Goal: Task Accomplishment & Management: Manage account settings

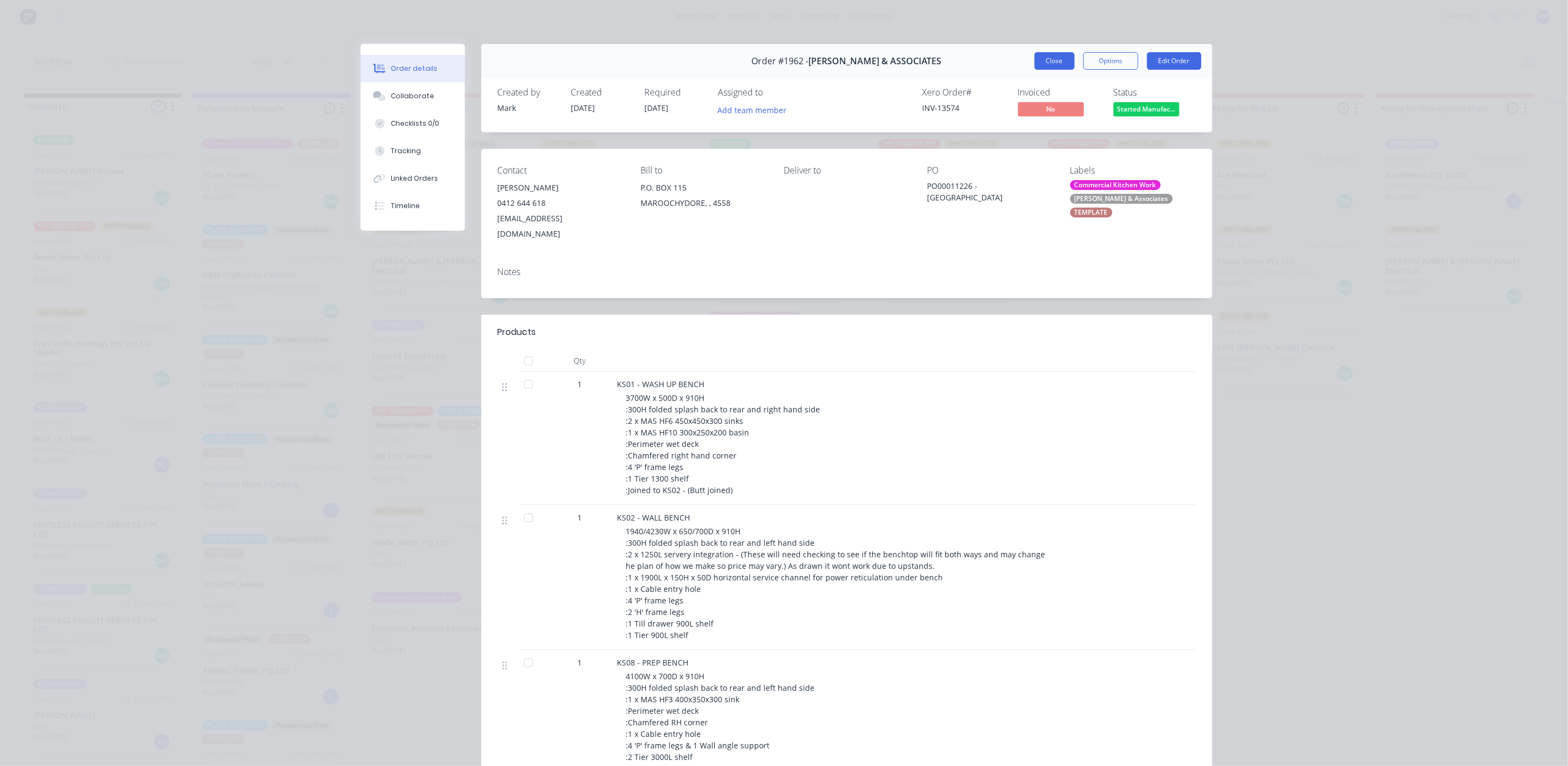
click at [1034, 62] on button "Close" at bounding box center [1054, 61] width 40 height 17
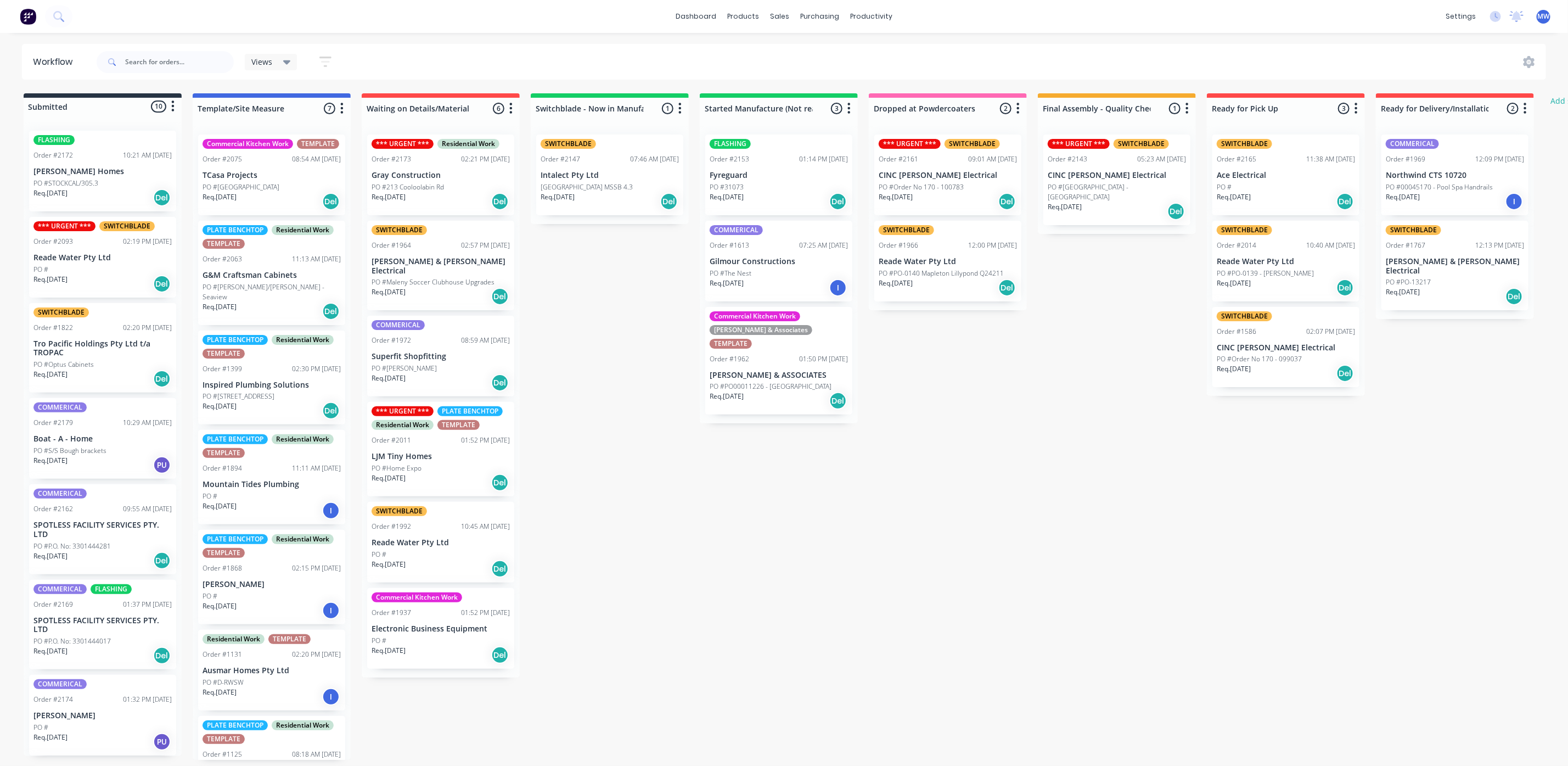
click at [812, 356] on div "Commercial Kitchen Work Hillers & Associates TEMPLATE Order #1962 01:50 PM 14/0…" at bounding box center [778, 361] width 147 height 108
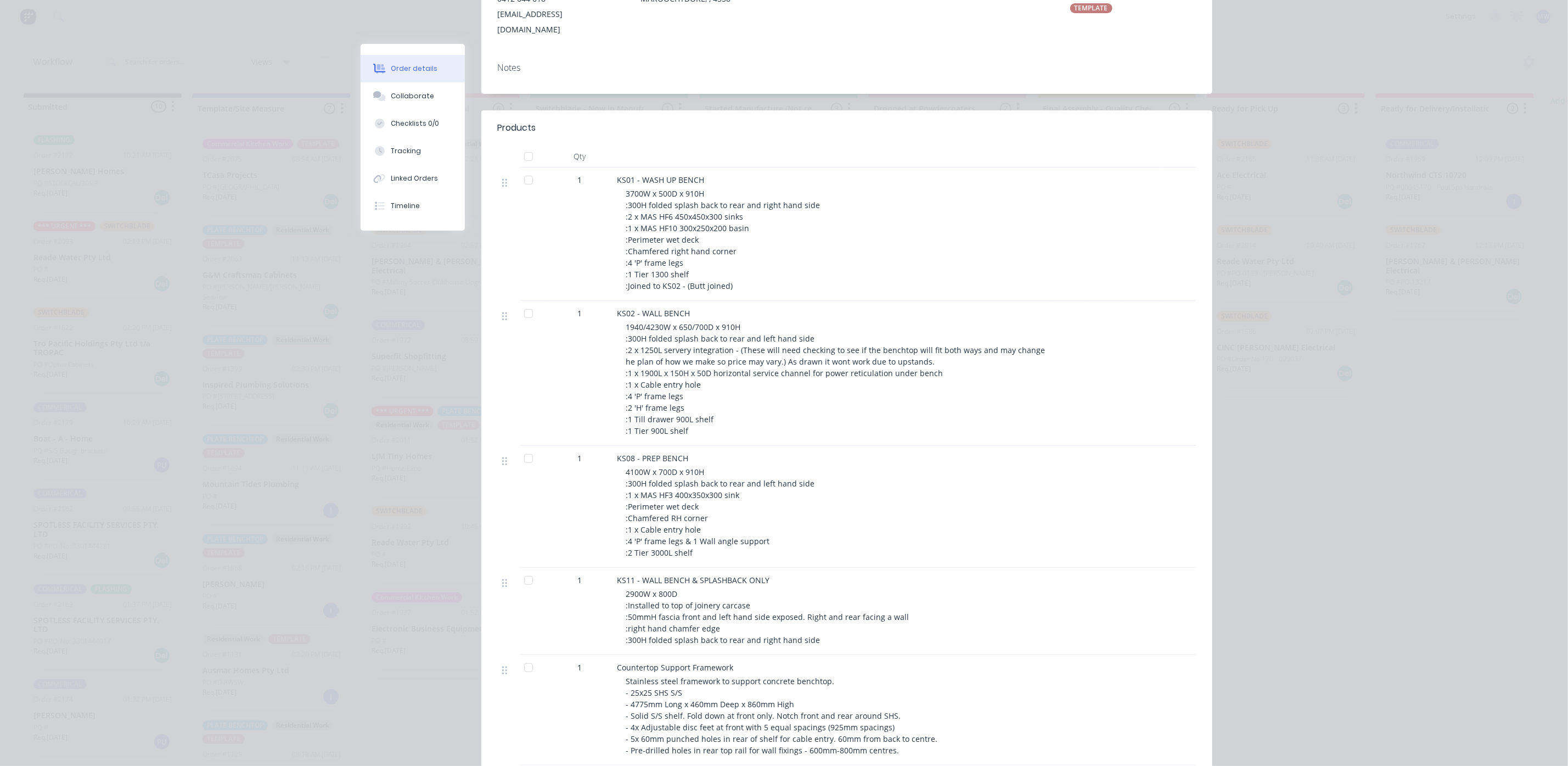
scroll to position [577, 0]
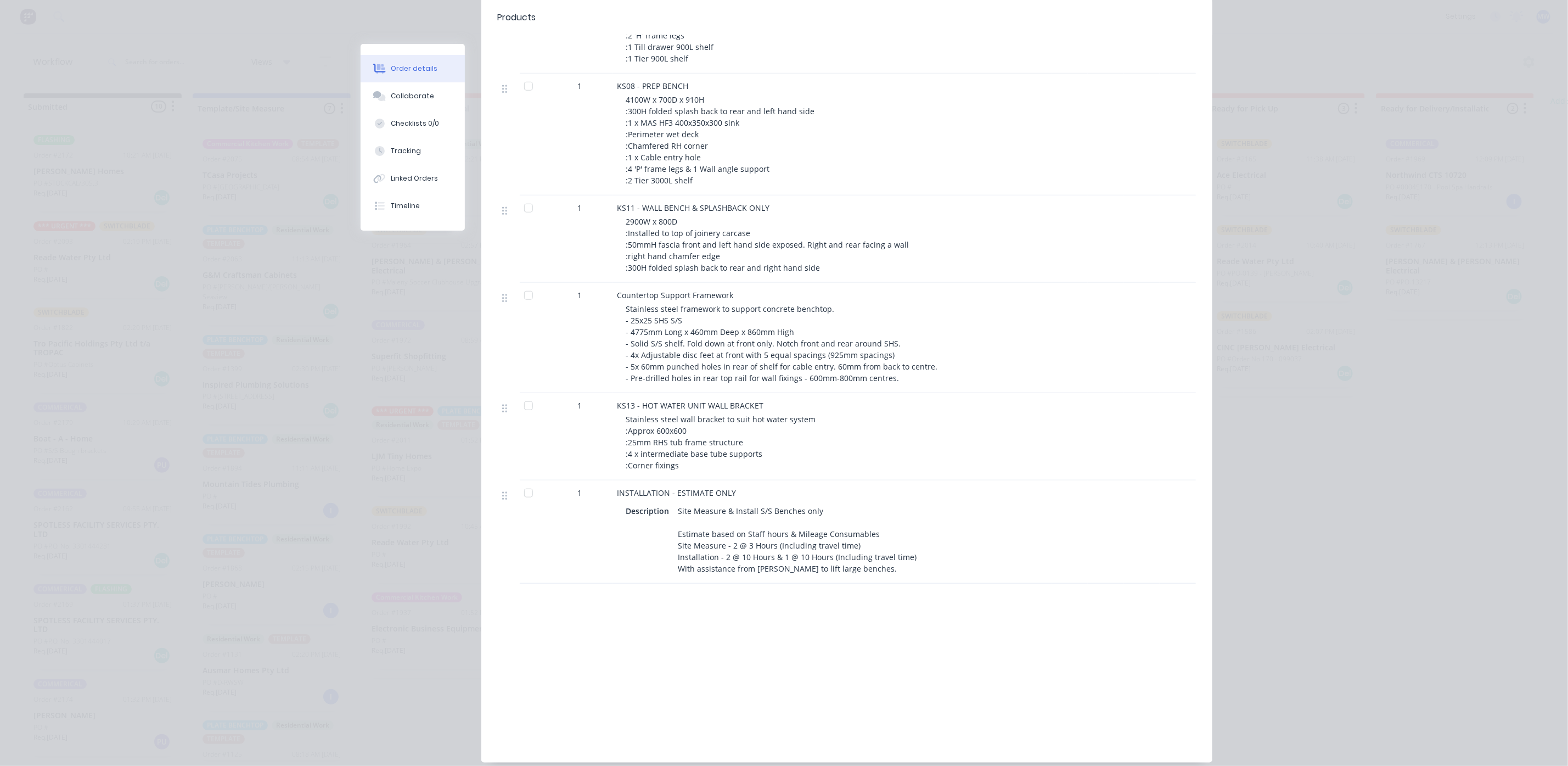
click at [518, 396] on div at bounding box center [528, 406] width 22 height 22
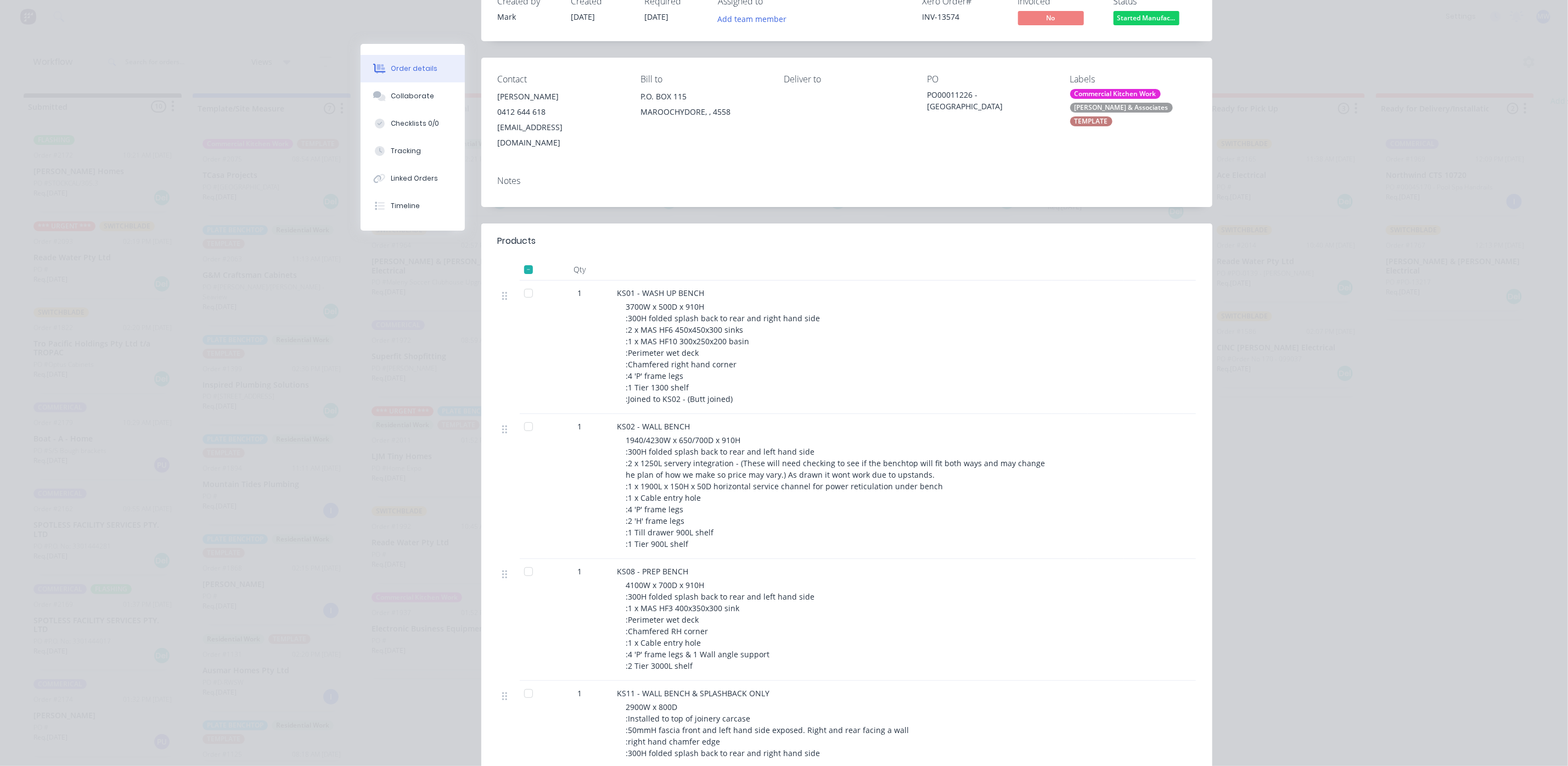
scroll to position [0, 0]
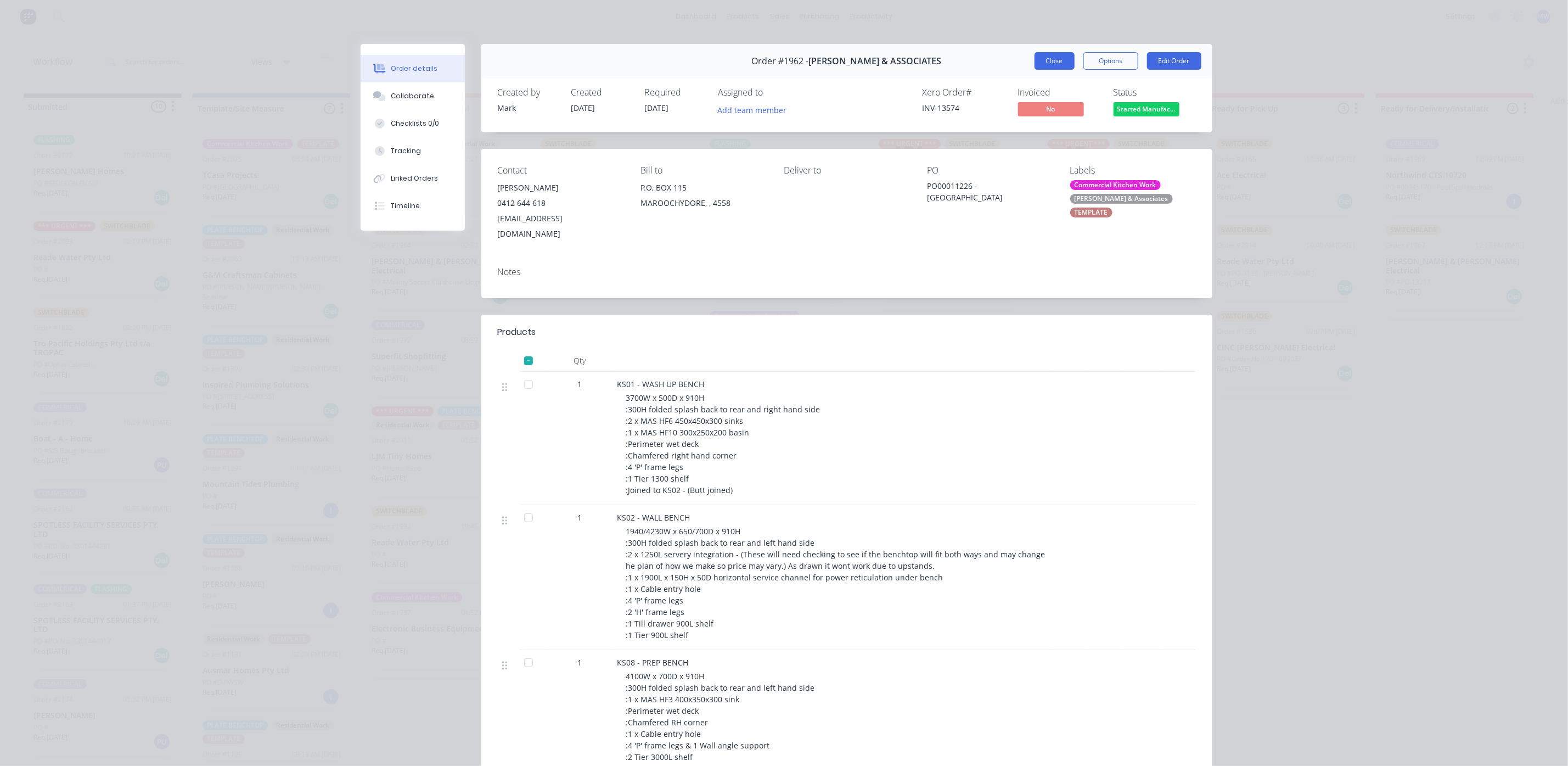
click at [1041, 58] on button "Close" at bounding box center [1054, 61] width 40 height 17
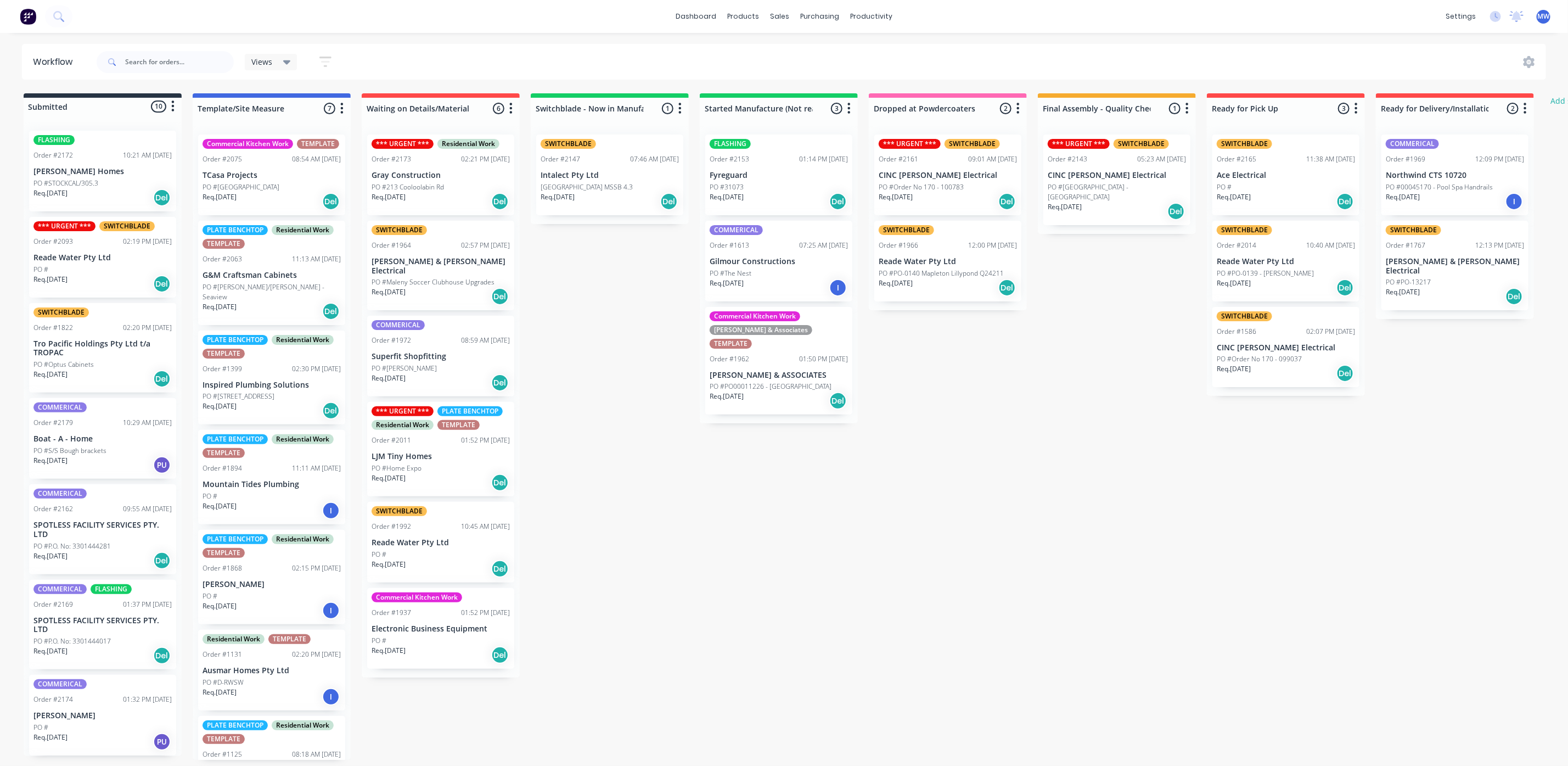
click at [99, 272] on div "PO #" at bounding box center [103, 270] width 138 height 10
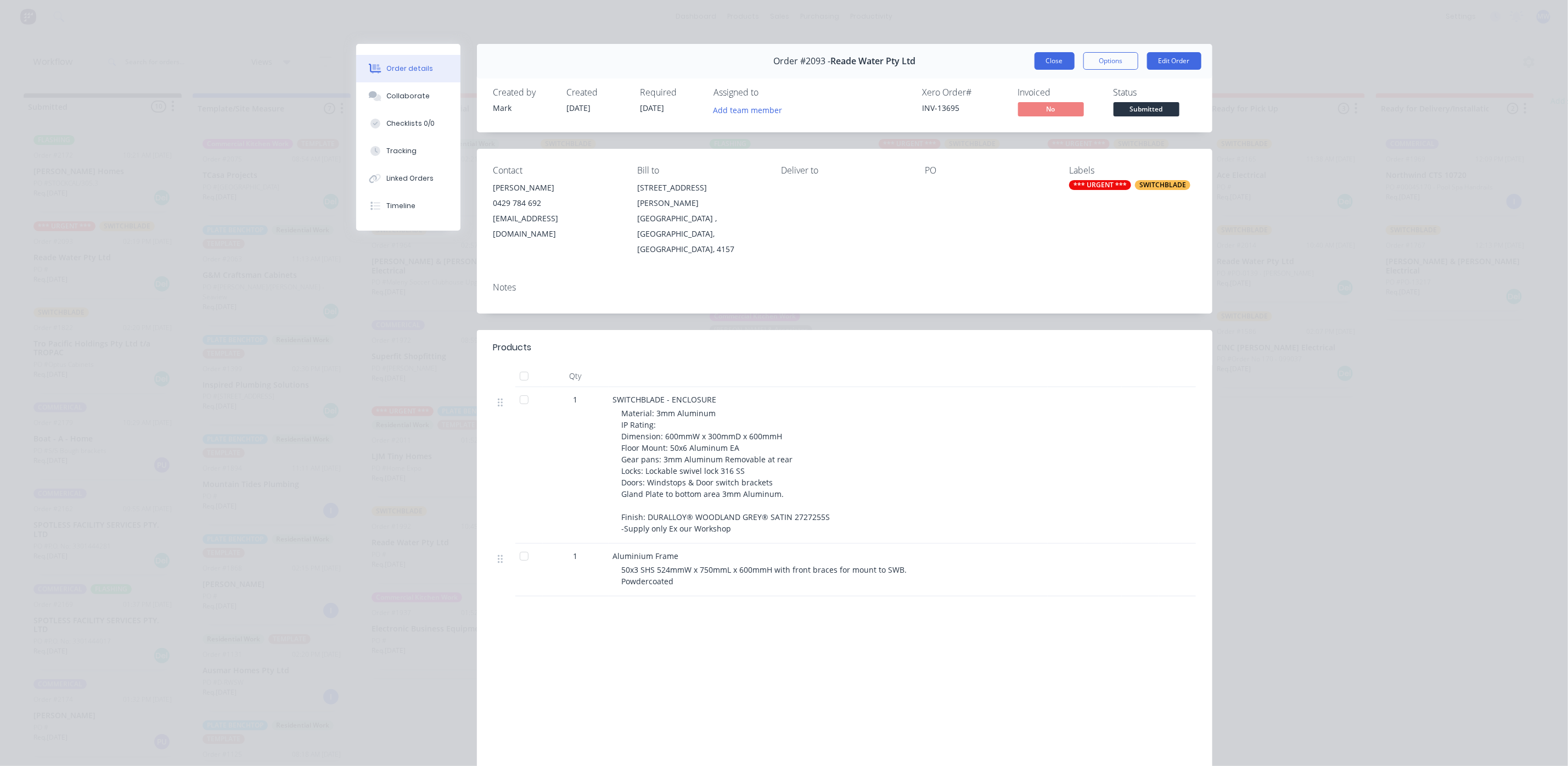
click at [1034, 61] on button "Close" at bounding box center [1054, 61] width 40 height 17
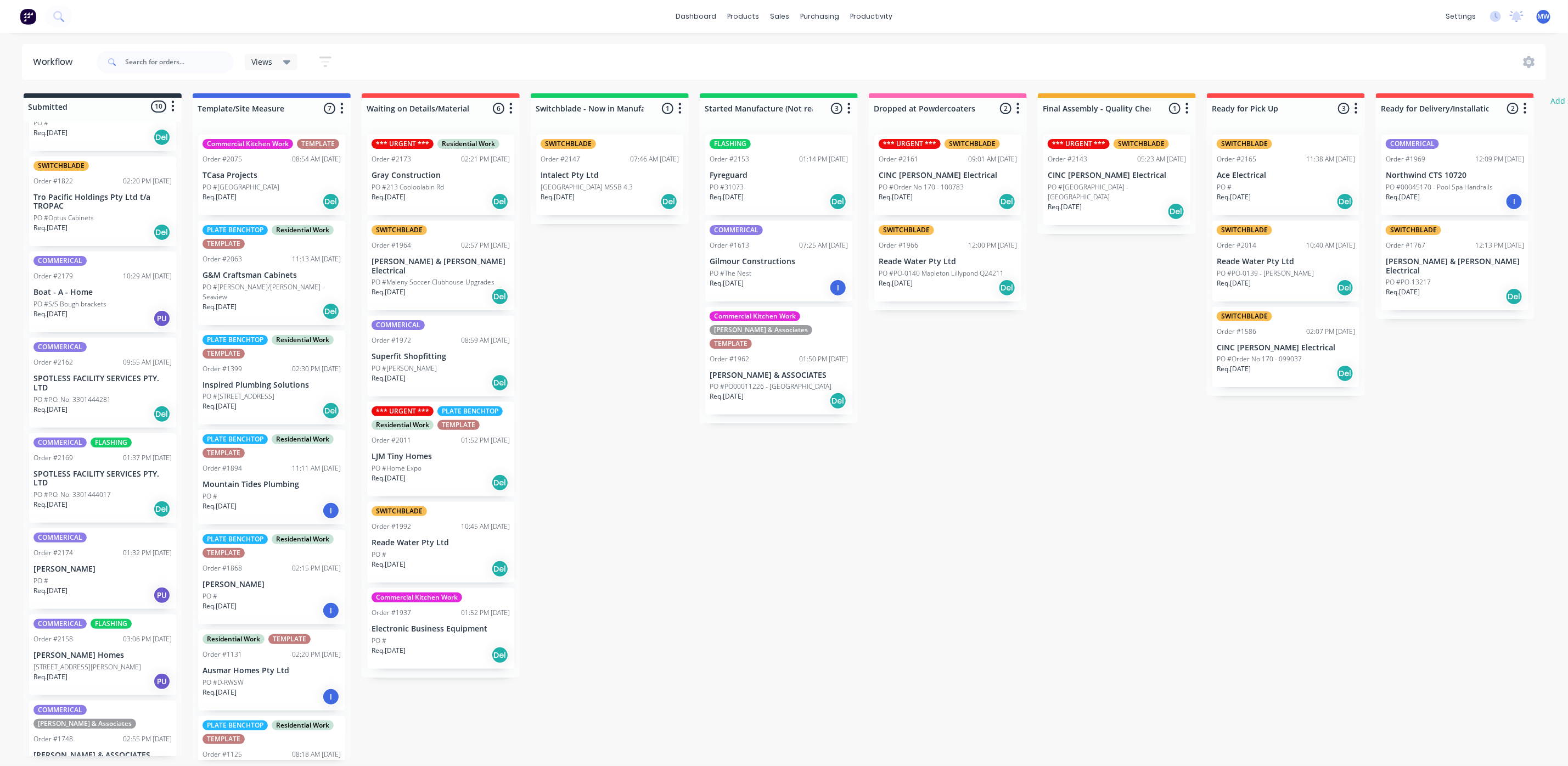
scroll to position [165, 0]
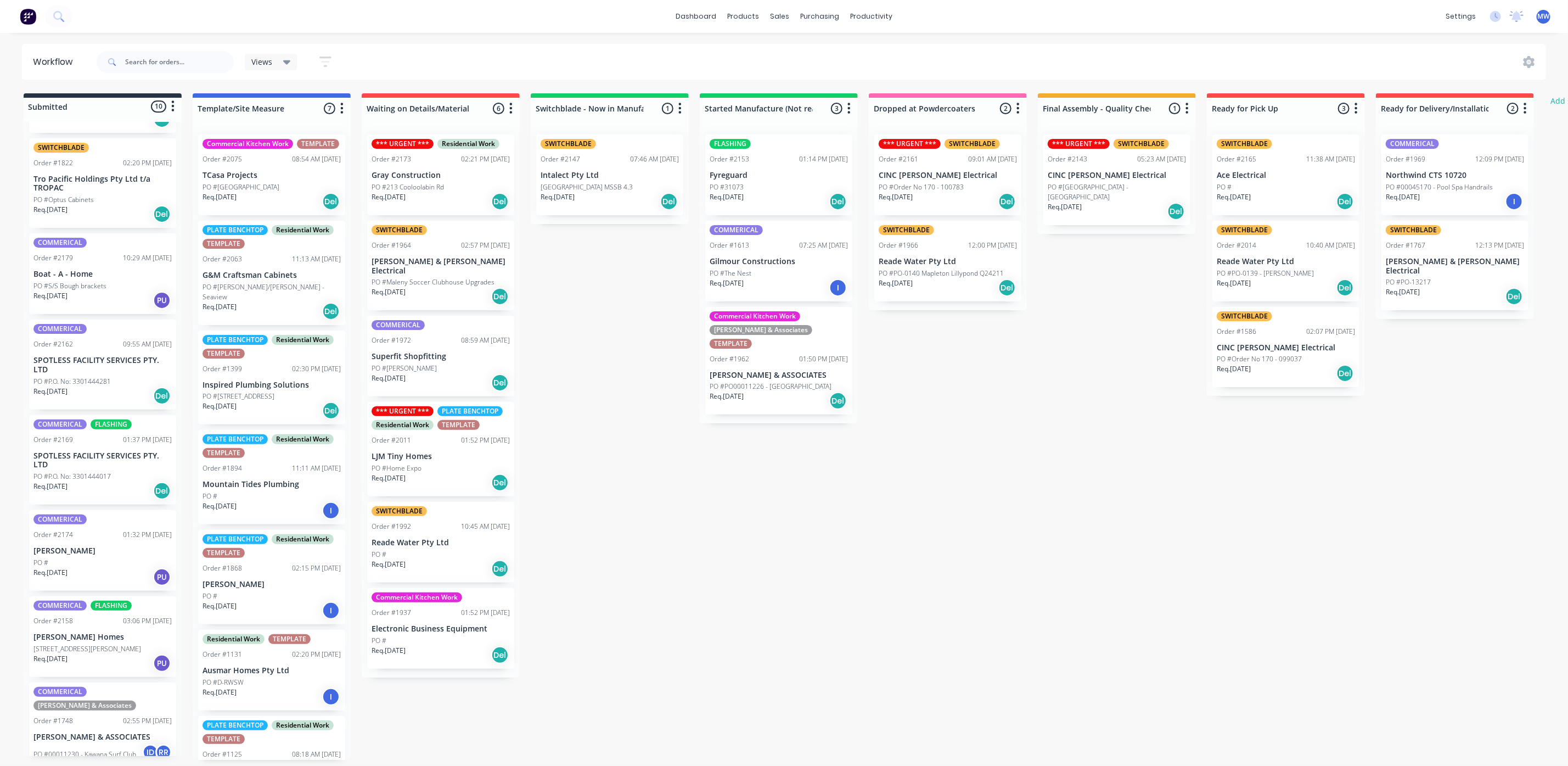
click at [109, 208] on div "Req. 30/09/25 Del" at bounding box center [103, 214] width 138 height 19
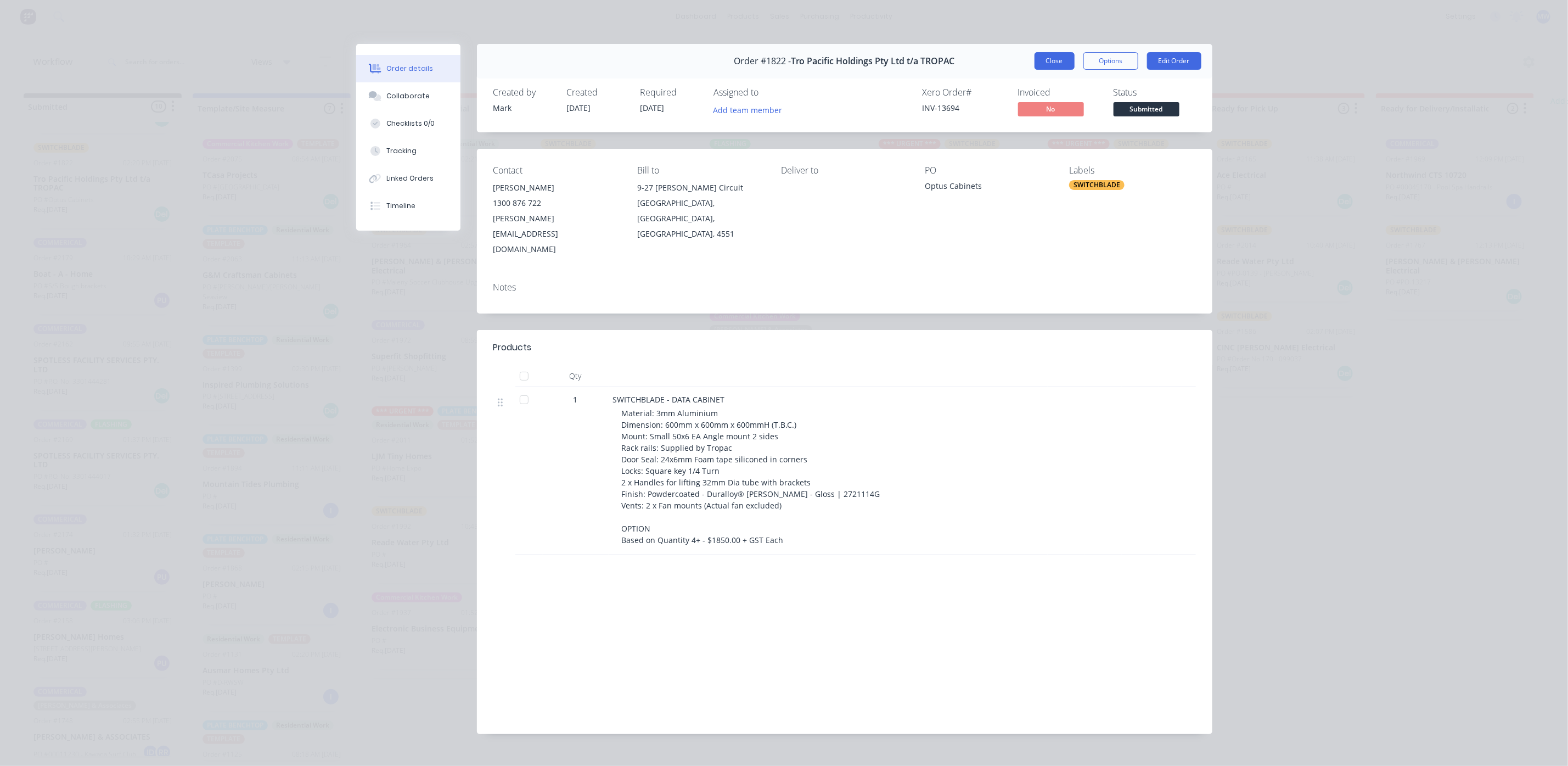
click at [1049, 69] on button "Close" at bounding box center [1054, 61] width 40 height 17
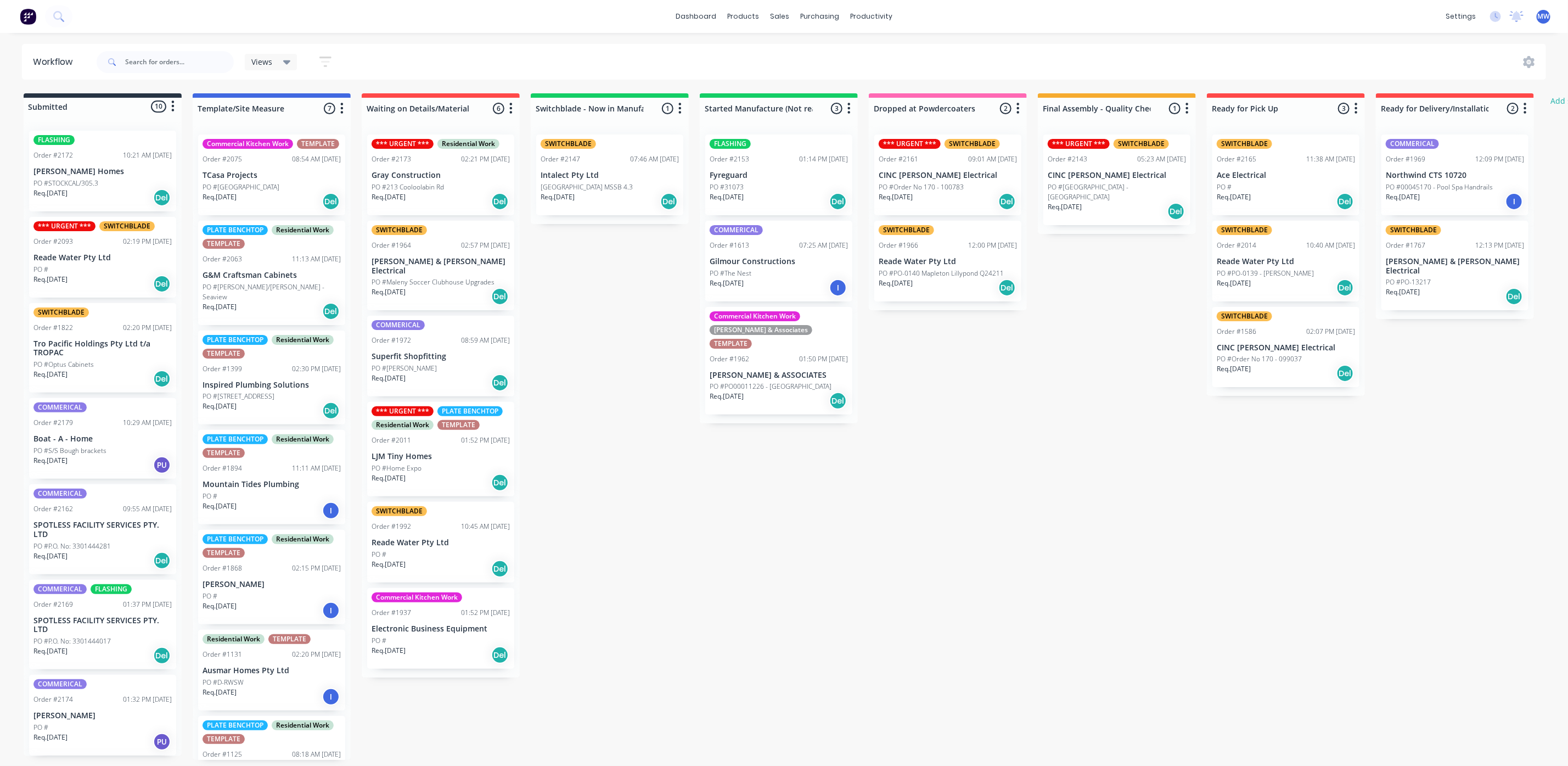
scroll to position [0, 0]
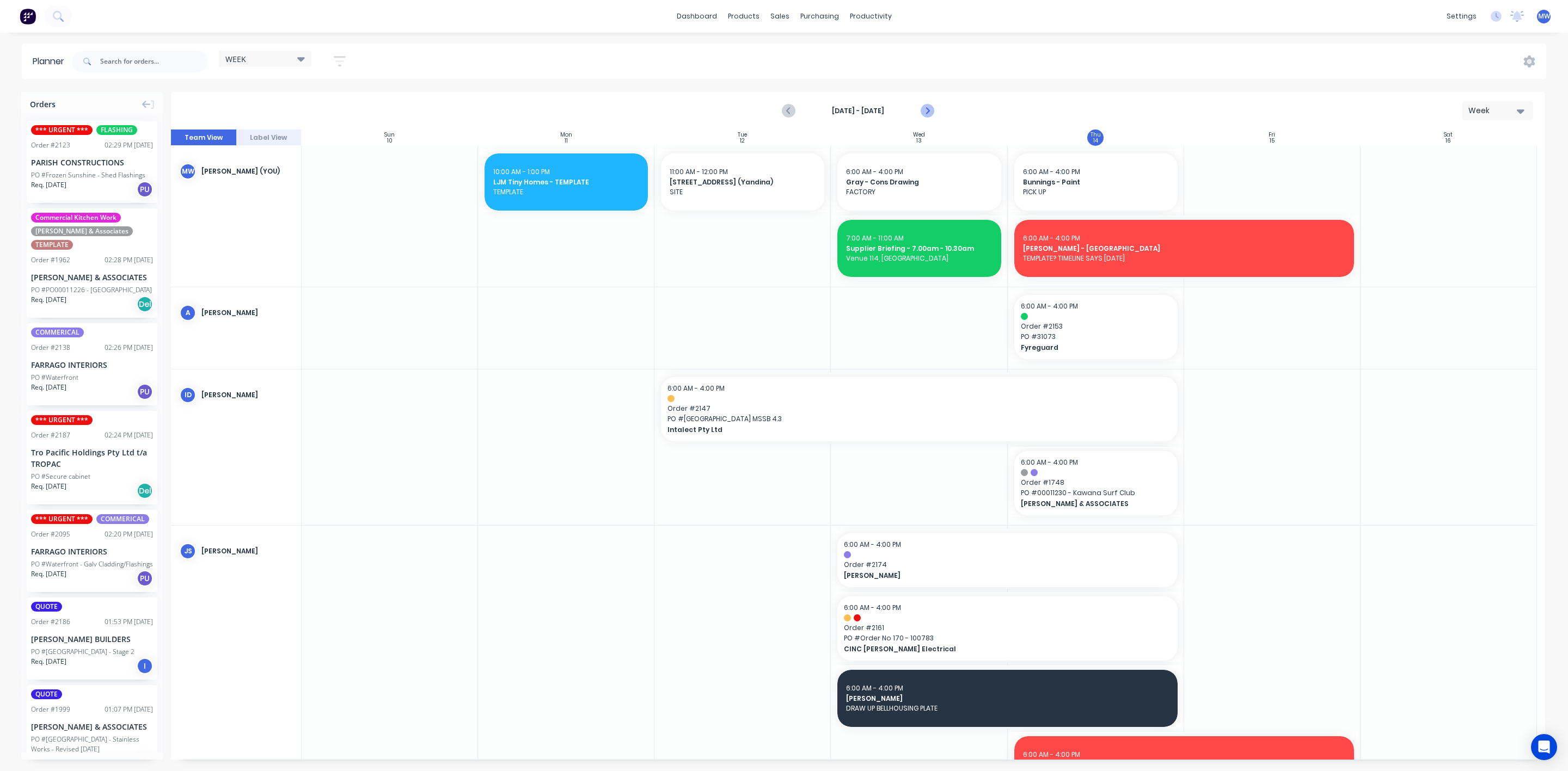
click at [932, 112] on icon "Next page" at bounding box center [927, 111] width 13 height 13
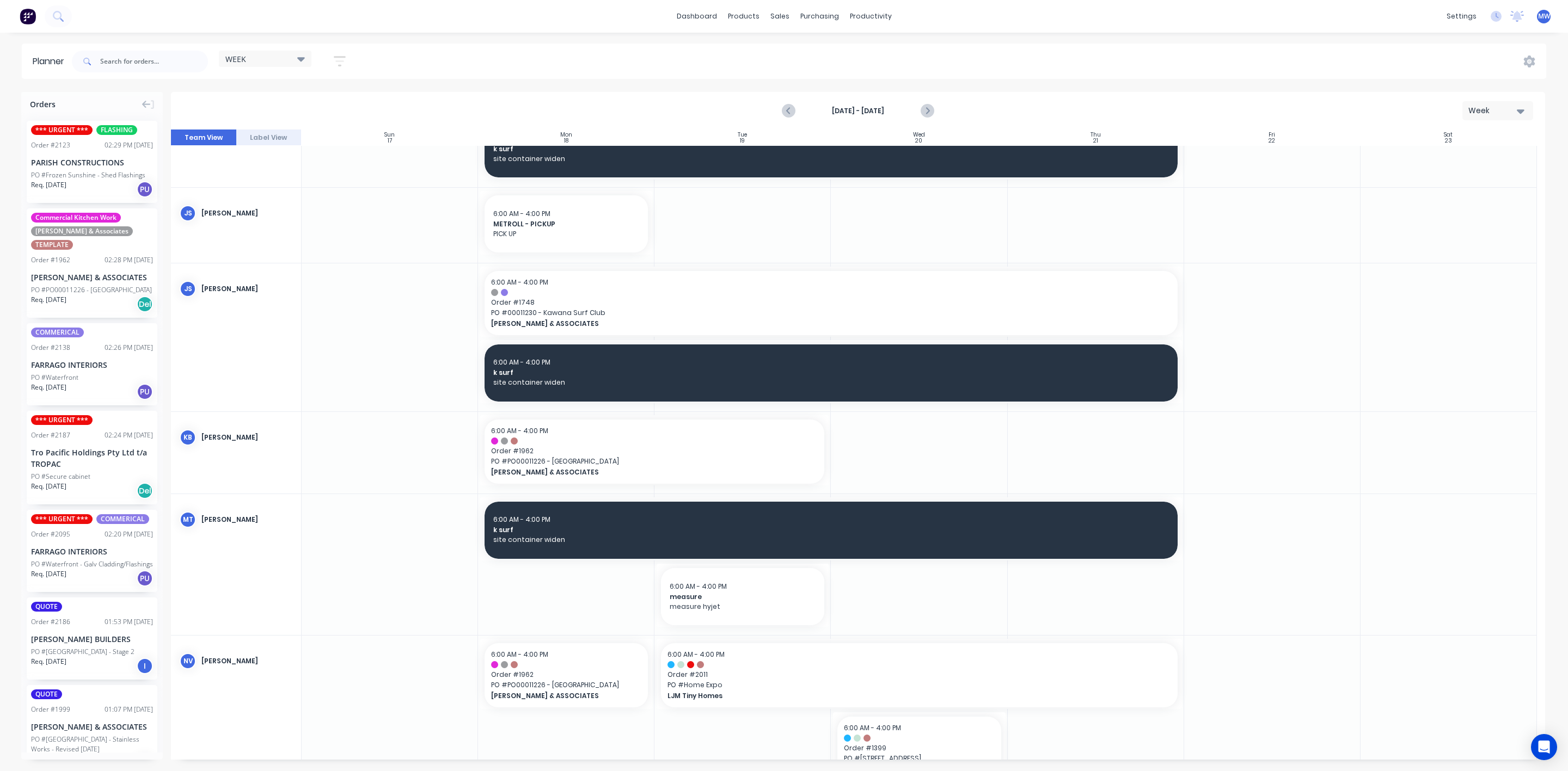
scroll to position [245, 0]
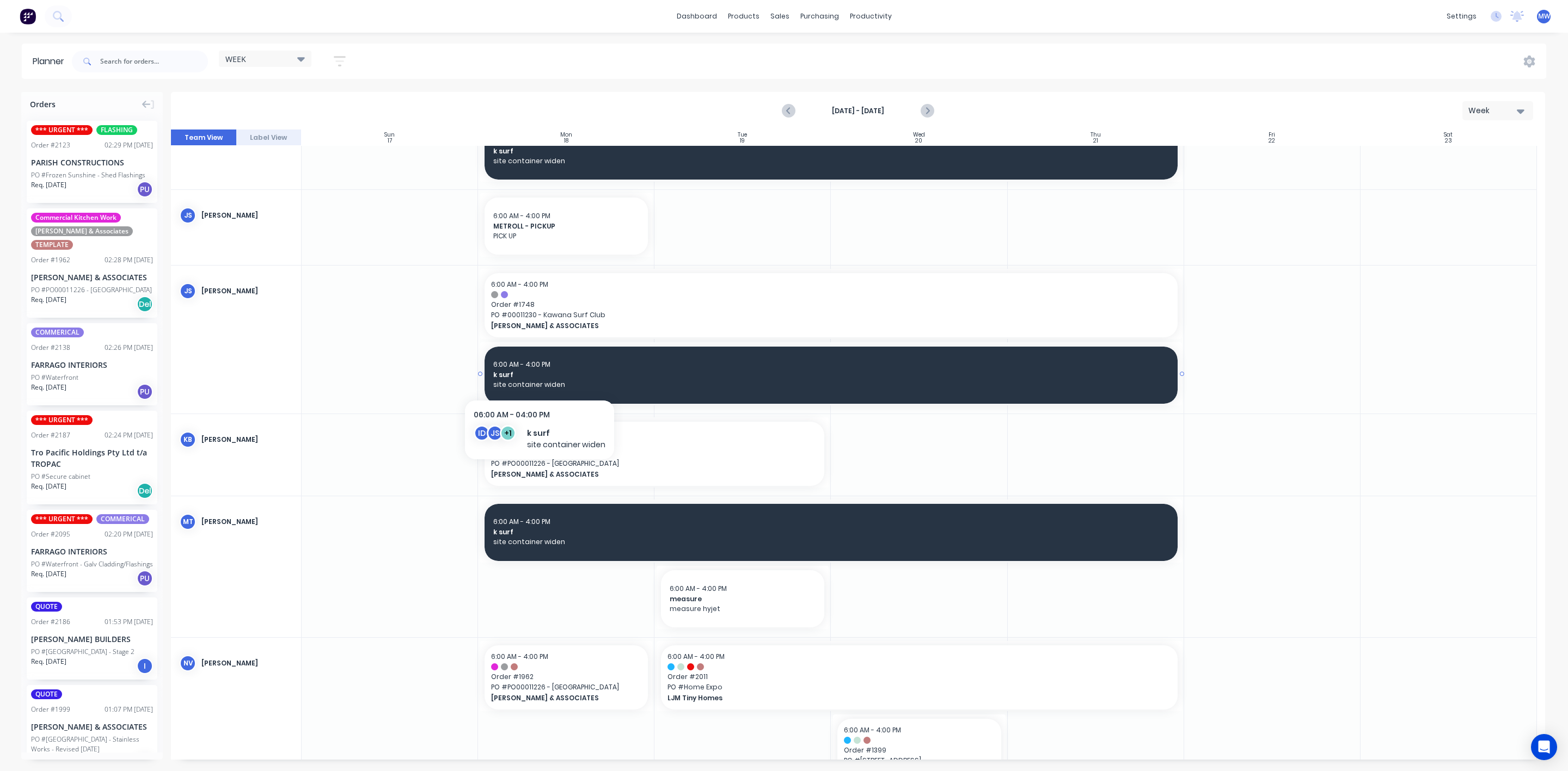
click at [539, 376] on span "k surf" at bounding box center [831, 375] width 676 height 10
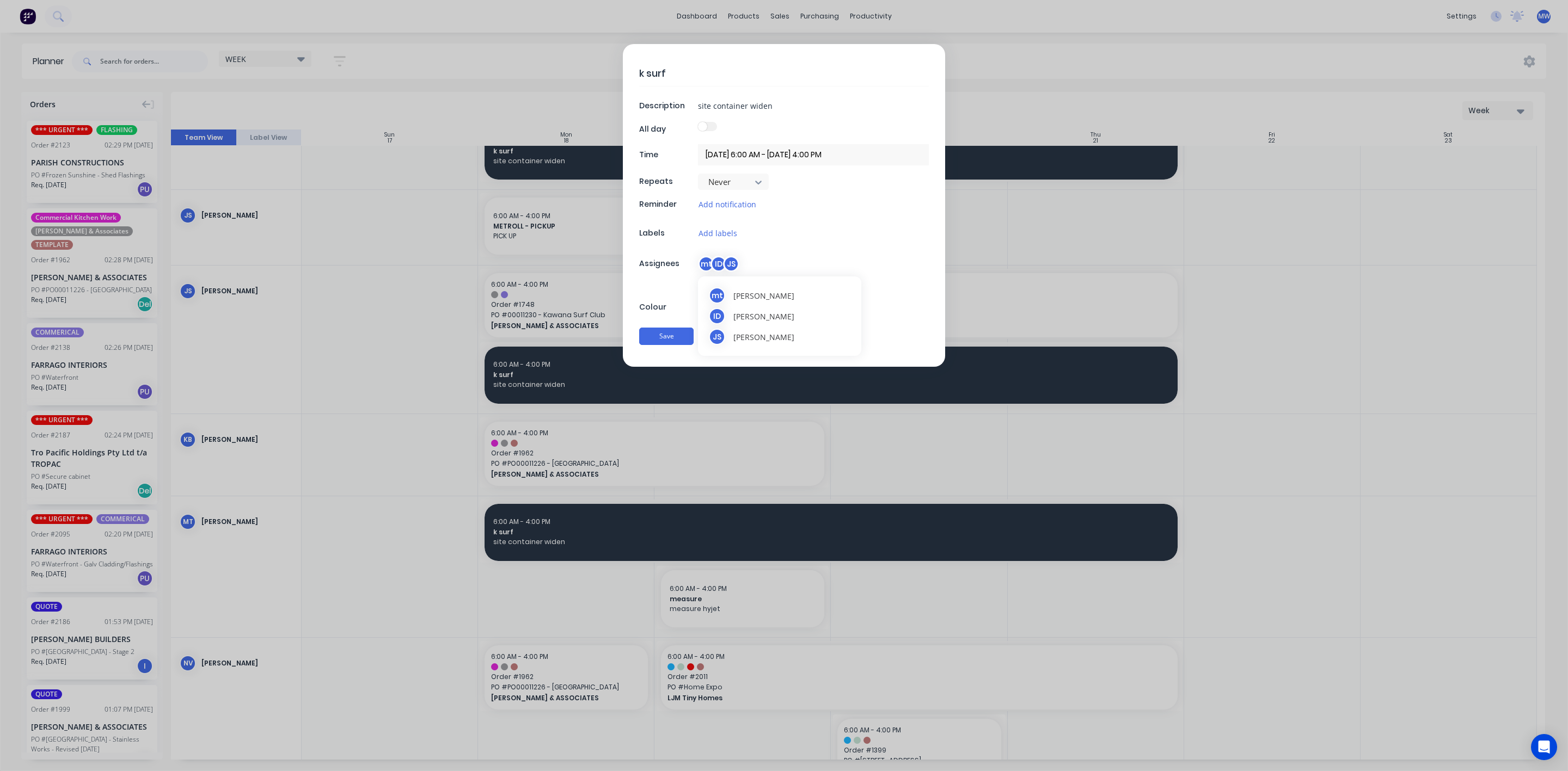
click at [720, 265] on div "ID" at bounding box center [719, 264] width 17 height 17
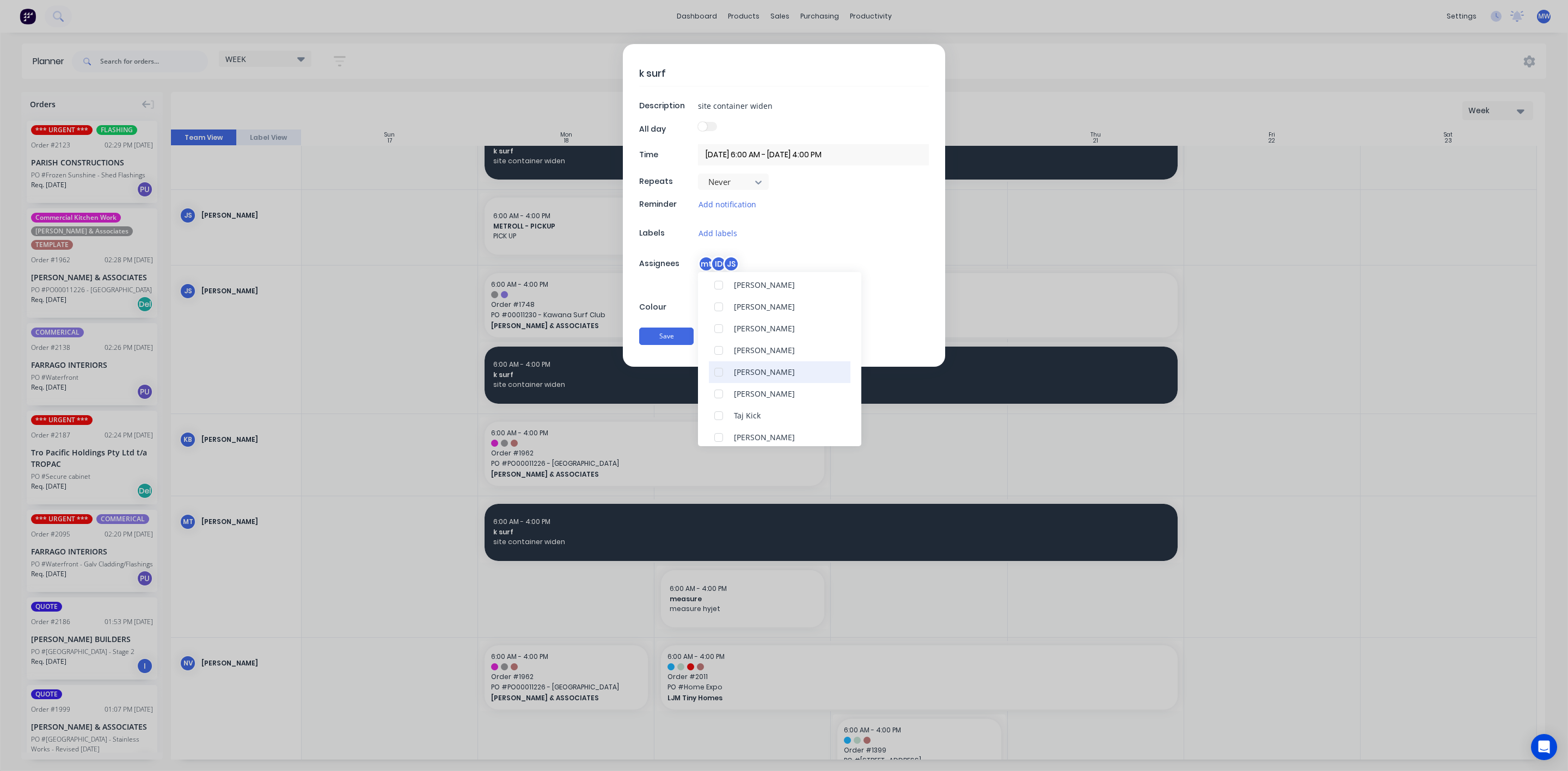
scroll to position [164, 0]
click at [716, 356] on div at bounding box center [718, 354] width 22 height 22
click at [717, 345] on div at bounding box center [718, 342] width 22 height 22
click at [667, 340] on button "Save" at bounding box center [666, 336] width 55 height 17
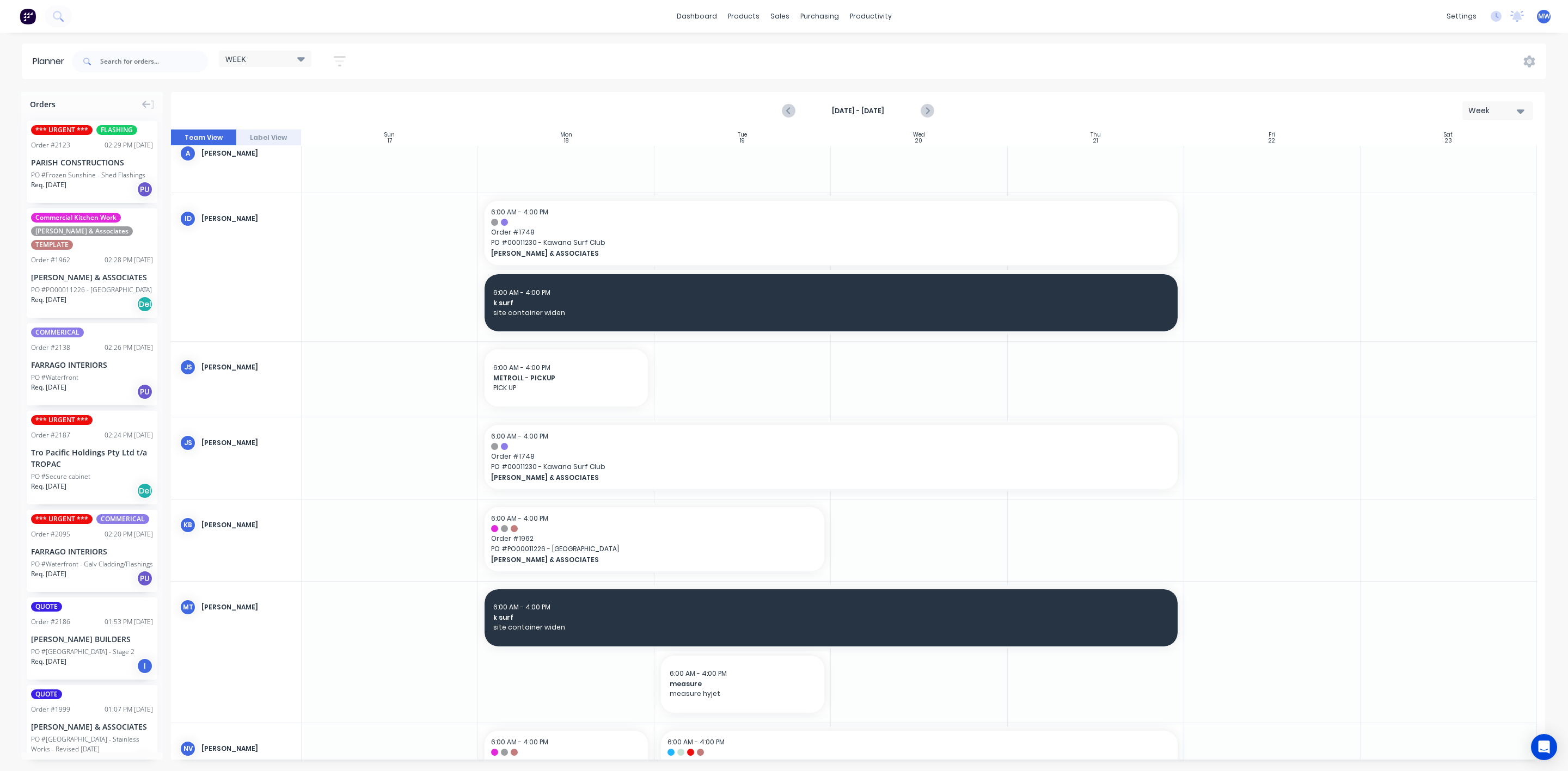
scroll to position [82, 0]
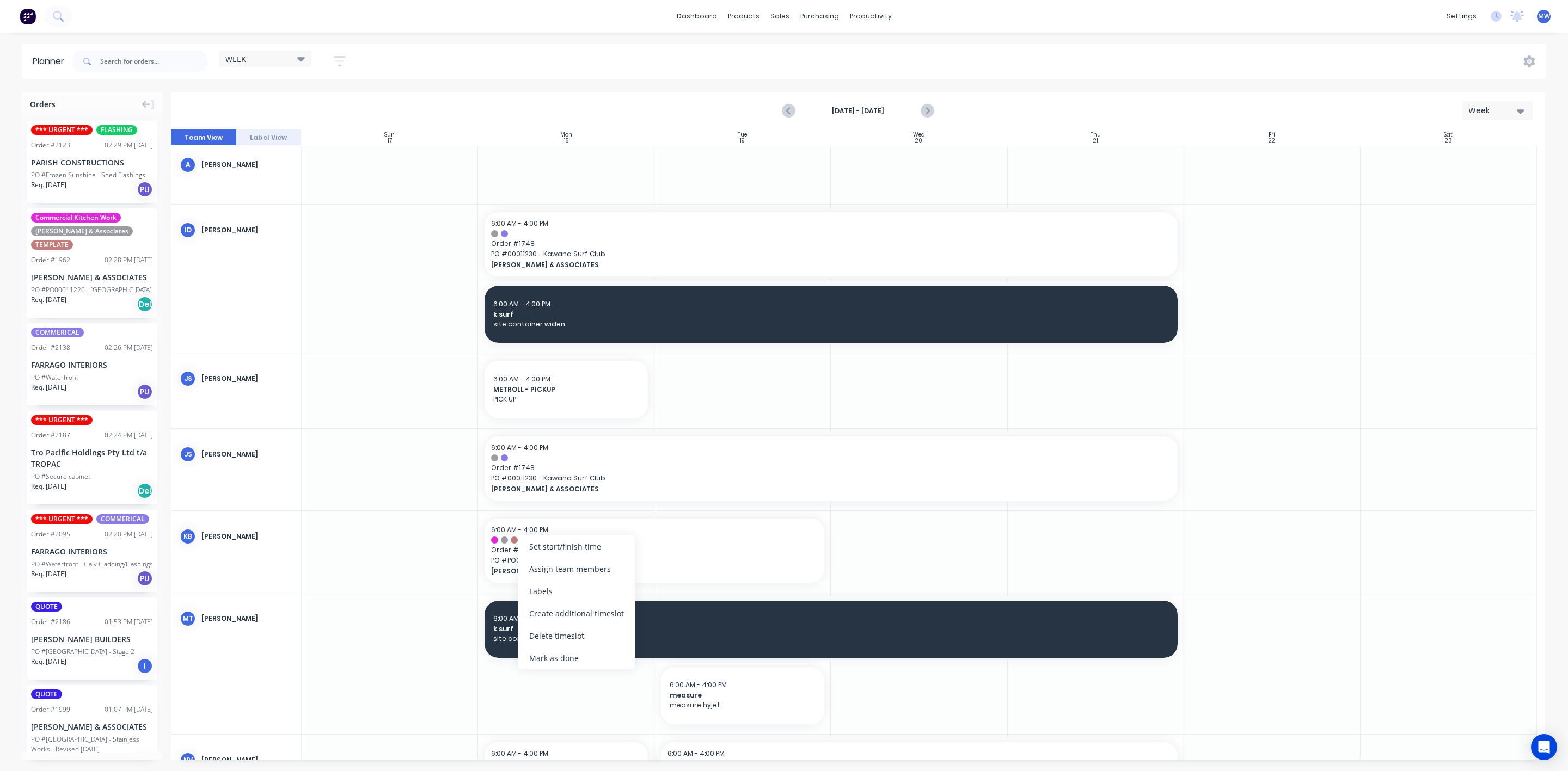
drag, startPoint x: 425, startPoint y: 565, endPoint x: 465, endPoint y: 560, distance: 40.3
click at [426, 564] on div at bounding box center [390, 552] width 176 height 82
drag, startPoint x: 505, startPoint y: 557, endPoint x: 521, endPoint y: 489, distance: 69.9
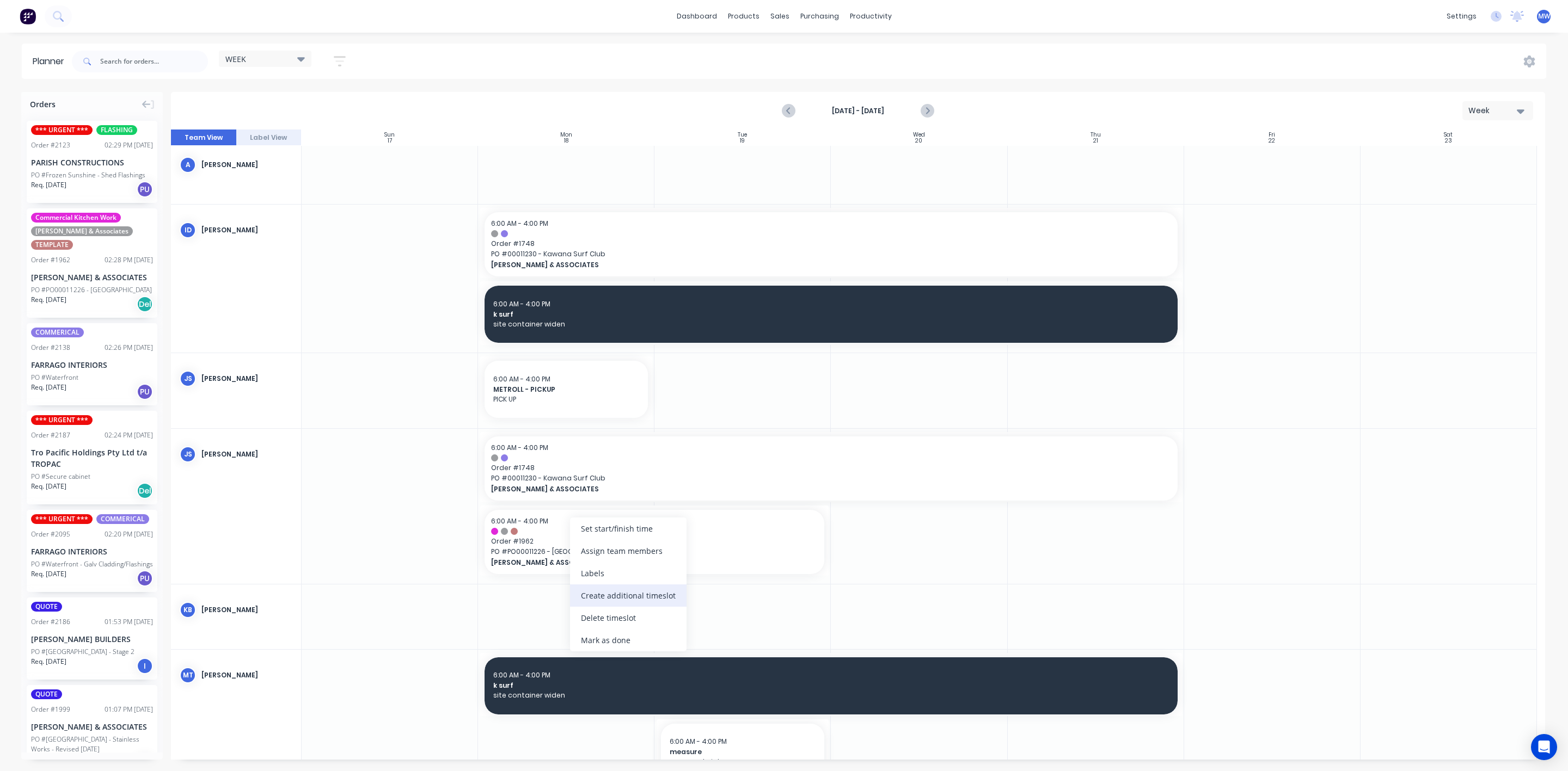
click at [612, 594] on div "Create additional timeslot" at bounding box center [628, 596] width 116 height 23
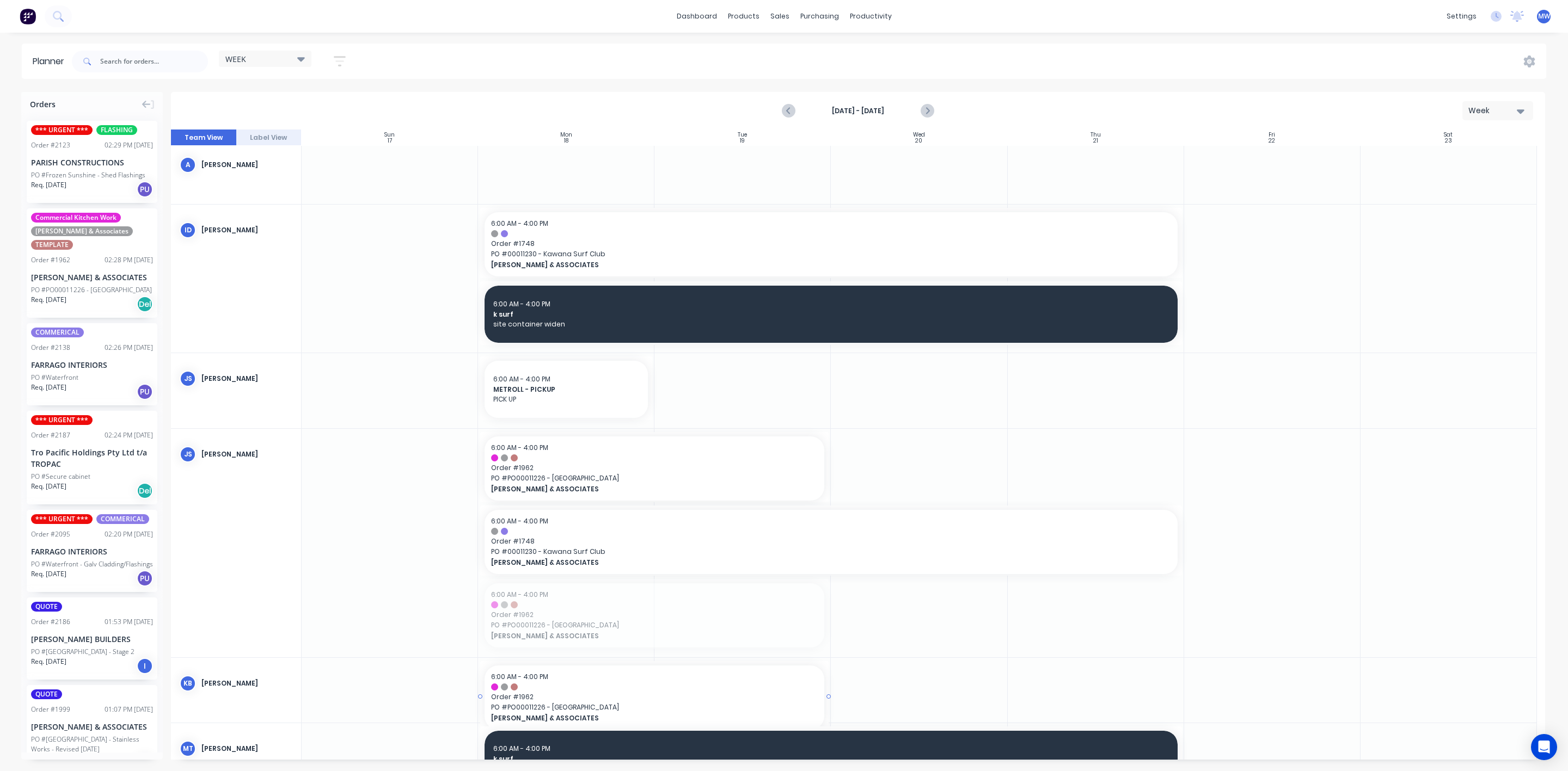
drag, startPoint x: 544, startPoint y: 613, endPoint x: 554, endPoint y: 674, distance: 61.8
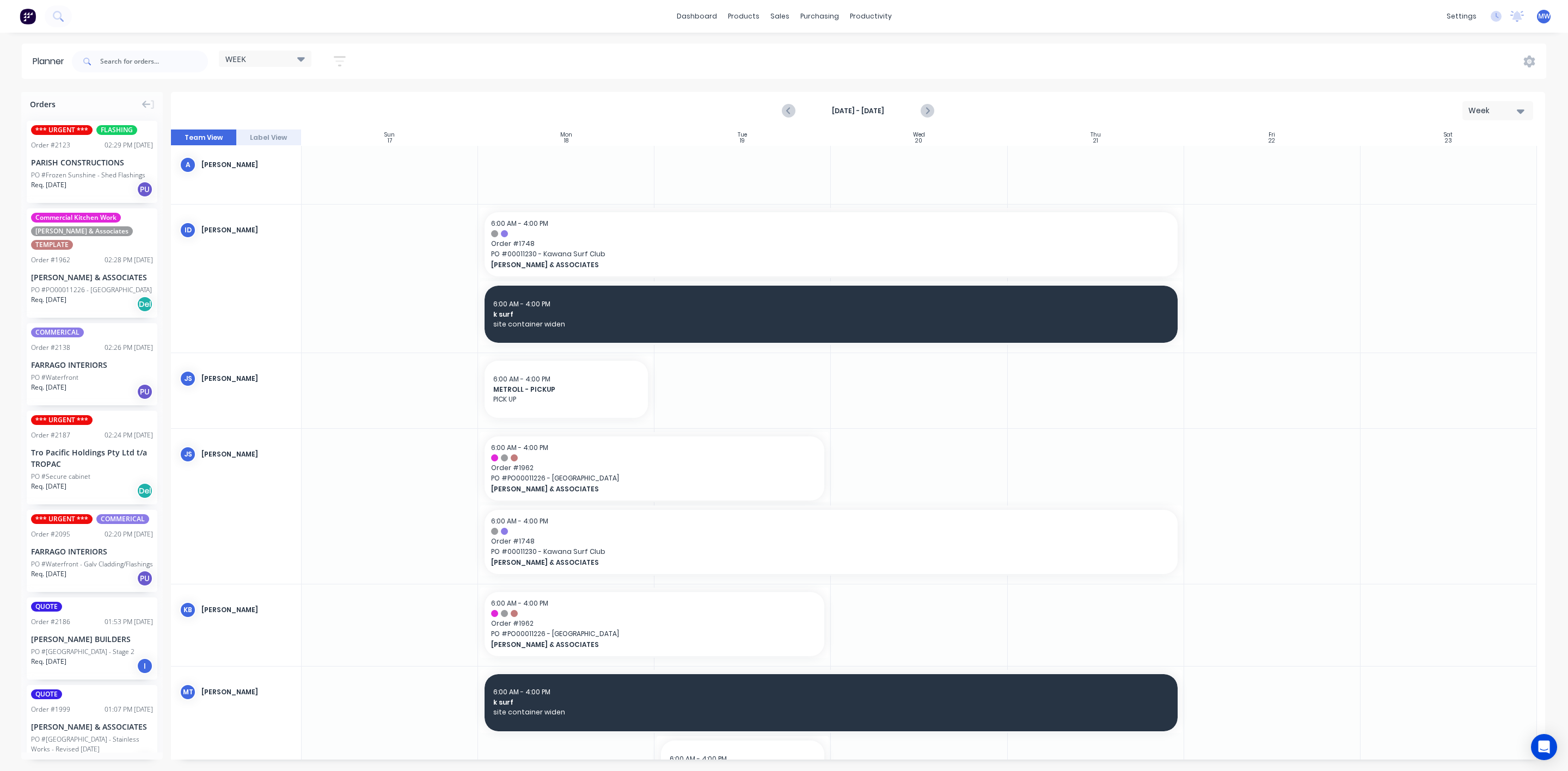
click at [402, 622] on div at bounding box center [390, 625] width 176 height 82
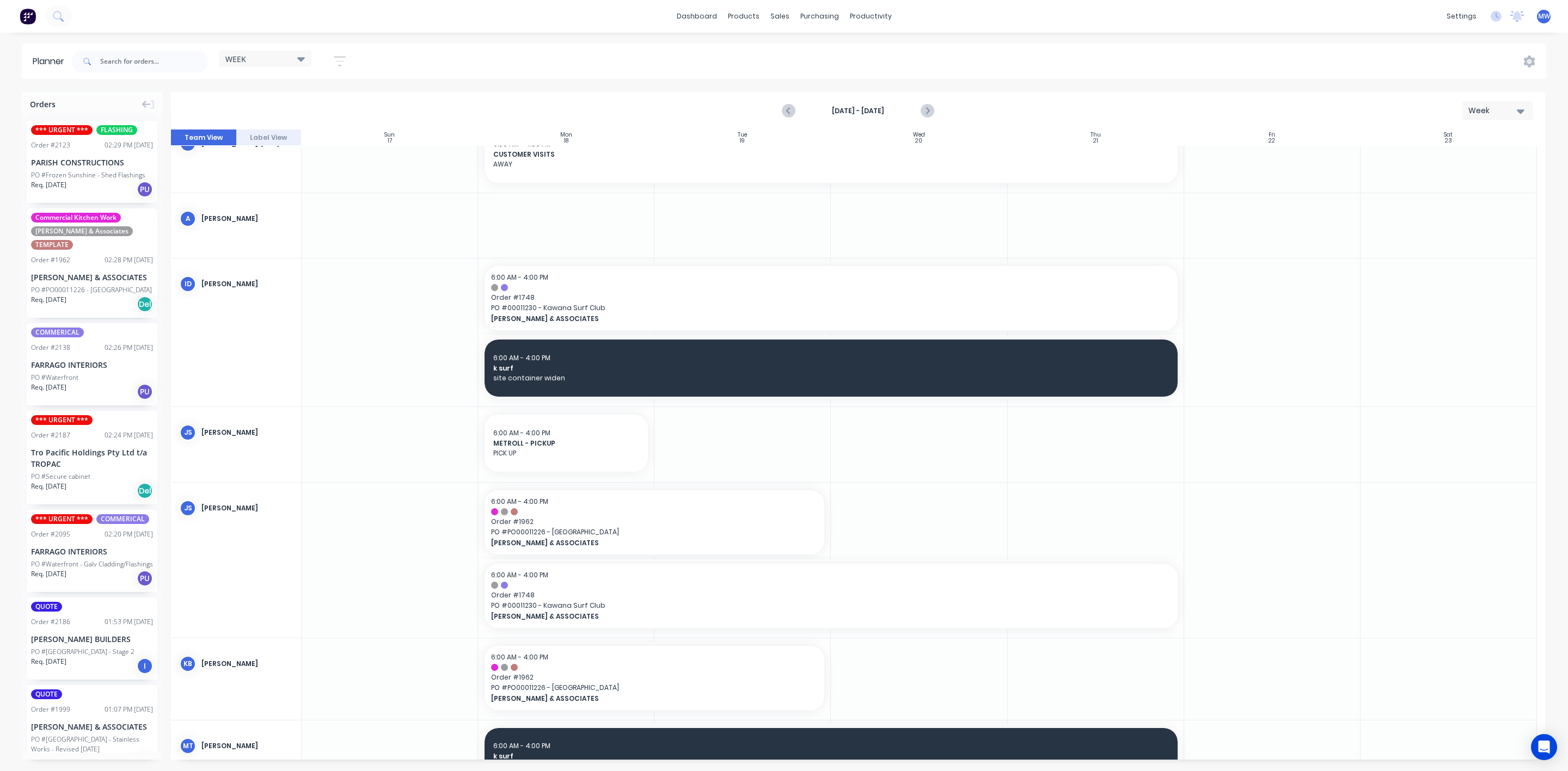
scroll to position [0, 0]
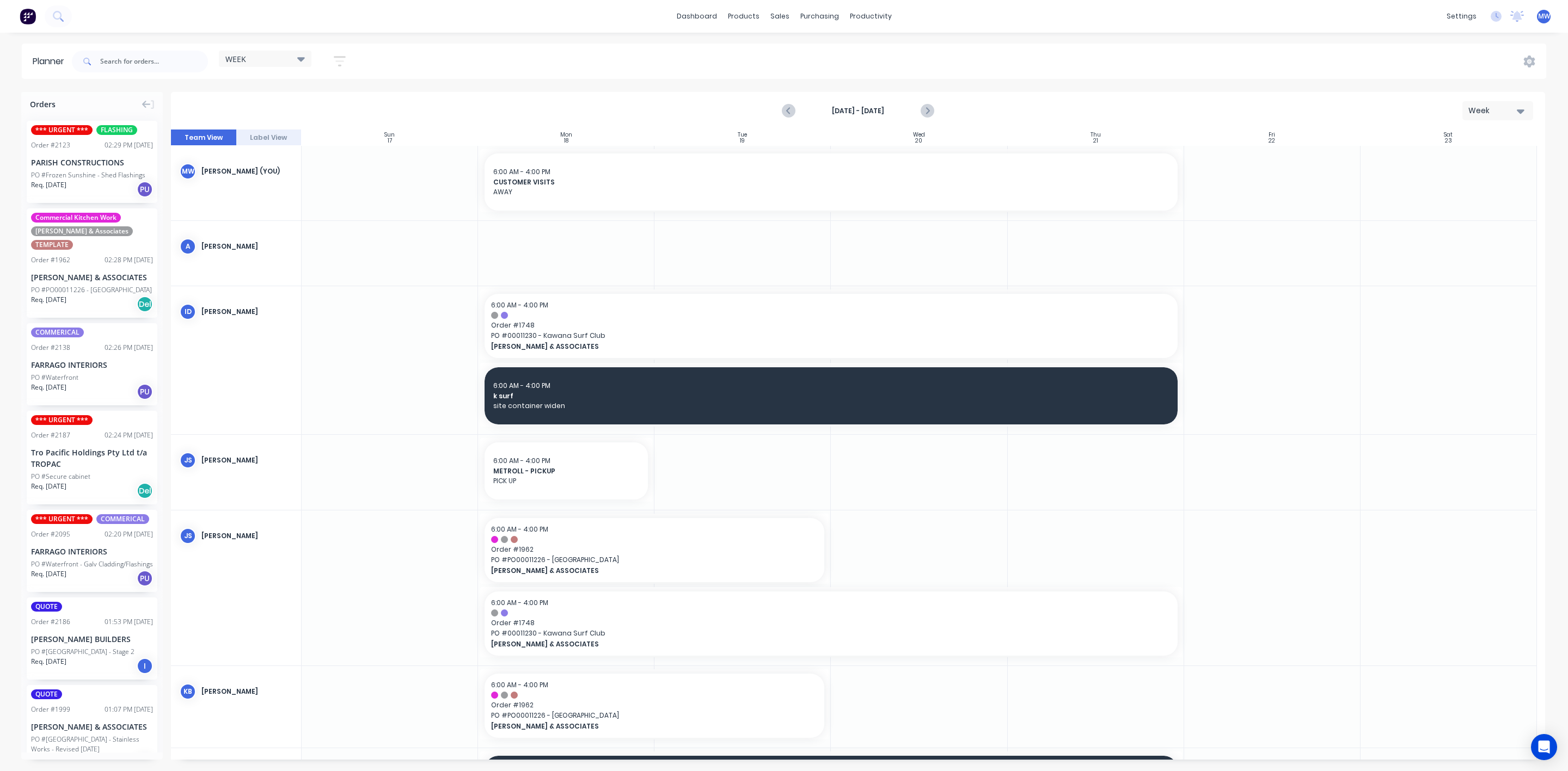
click at [618, 505] on div at bounding box center [566, 472] width 176 height 74
type textarea "x"
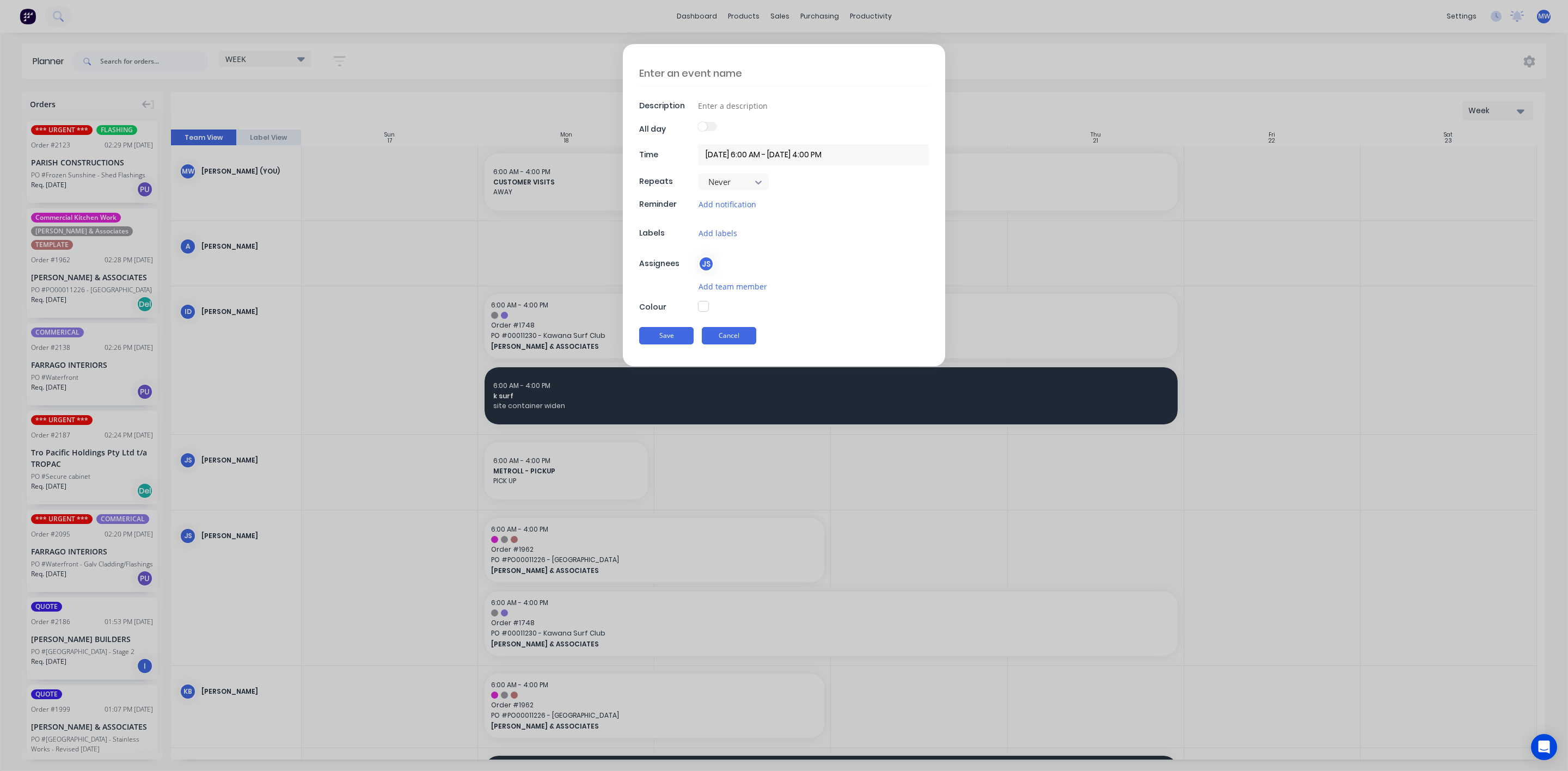
click at [741, 332] on button "Cancel" at bounding box center [729, 336] width 55 height 17
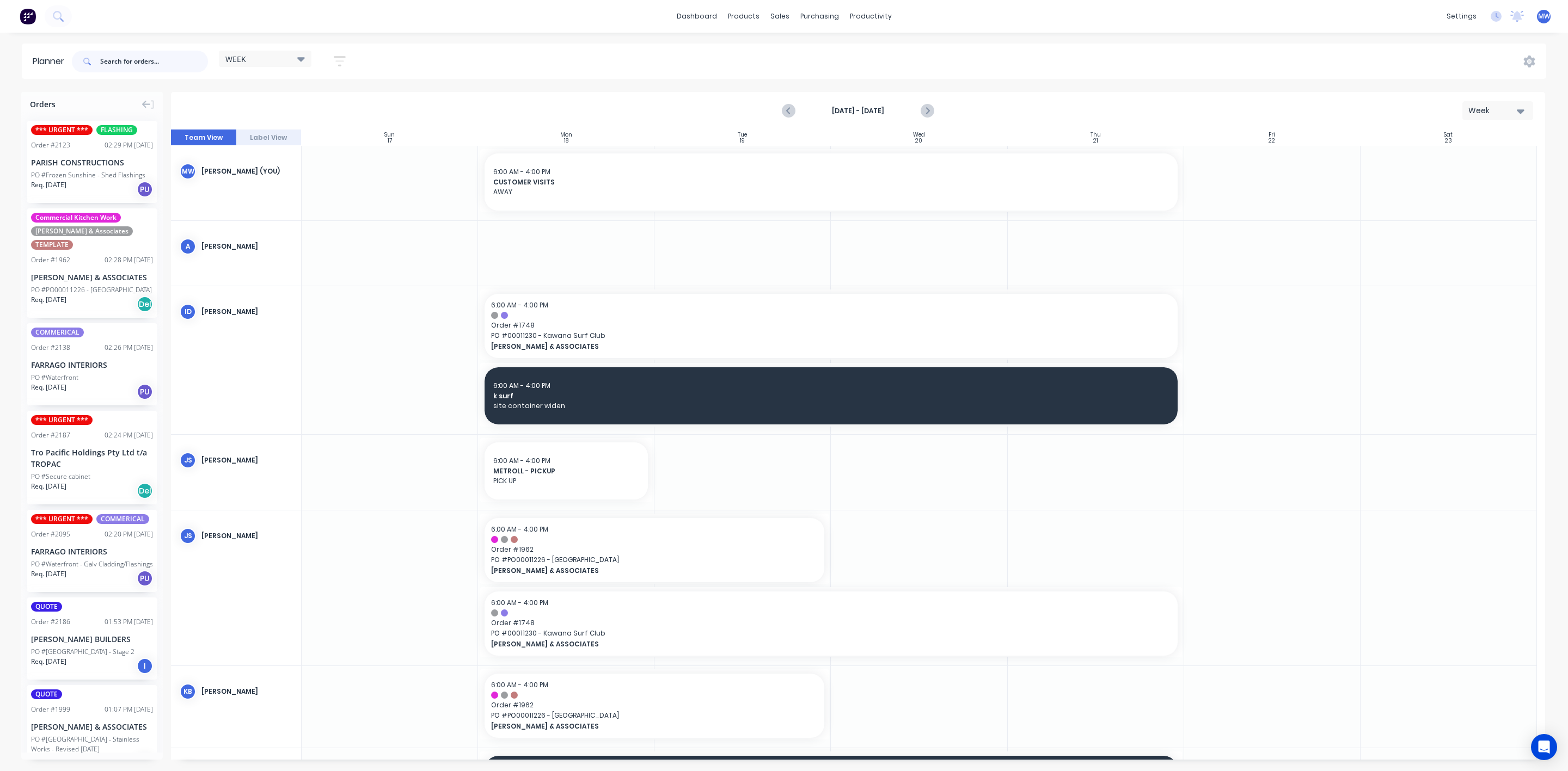
click at [165, 60] on input "text" at bounding box center [154, 61] width 108 height 22
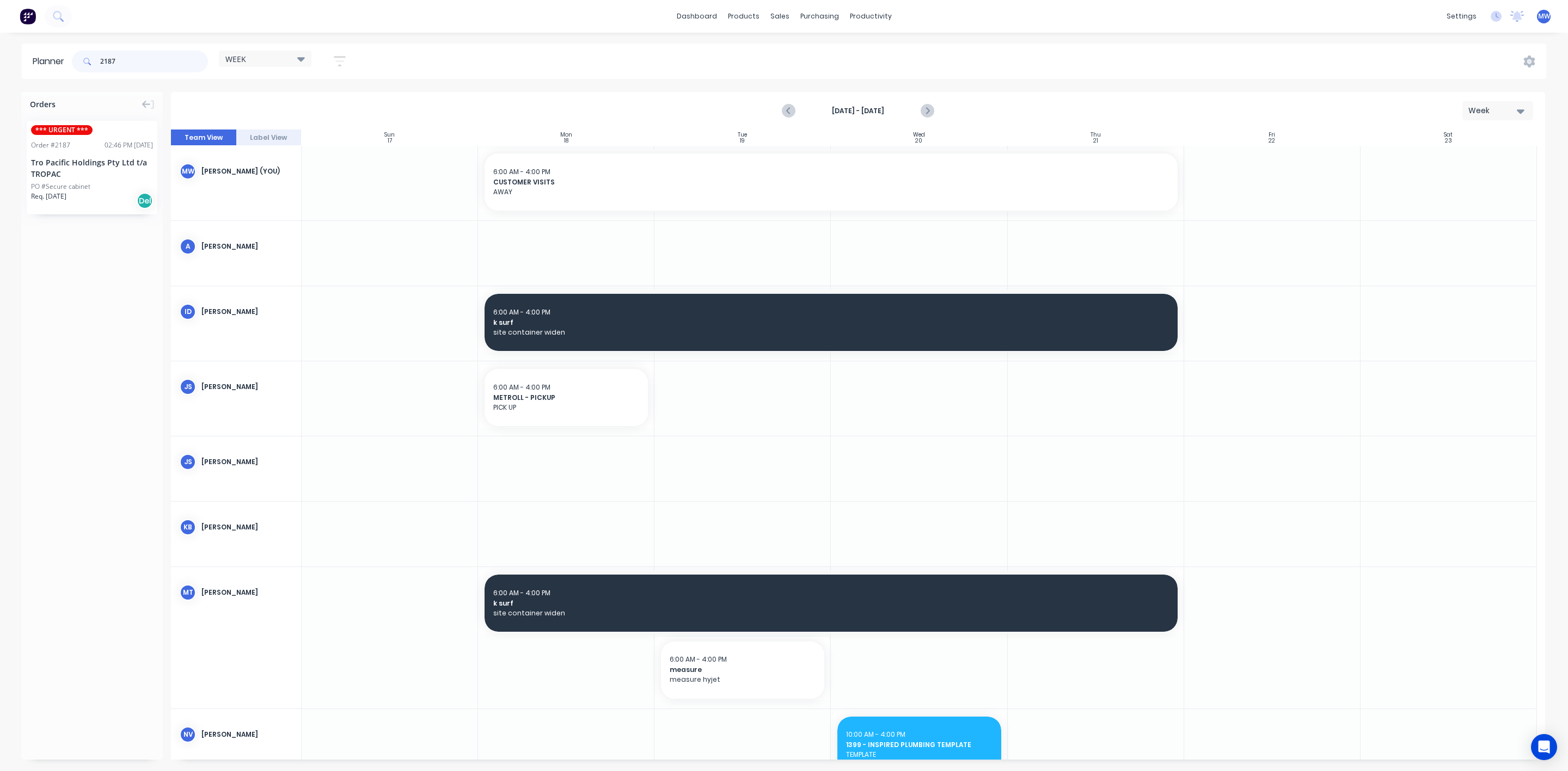
type input "2187"
drag, startPoint x: 92, startPoint y: 151, endPoint x: 523, endPoint y: 420, distance: 508.1
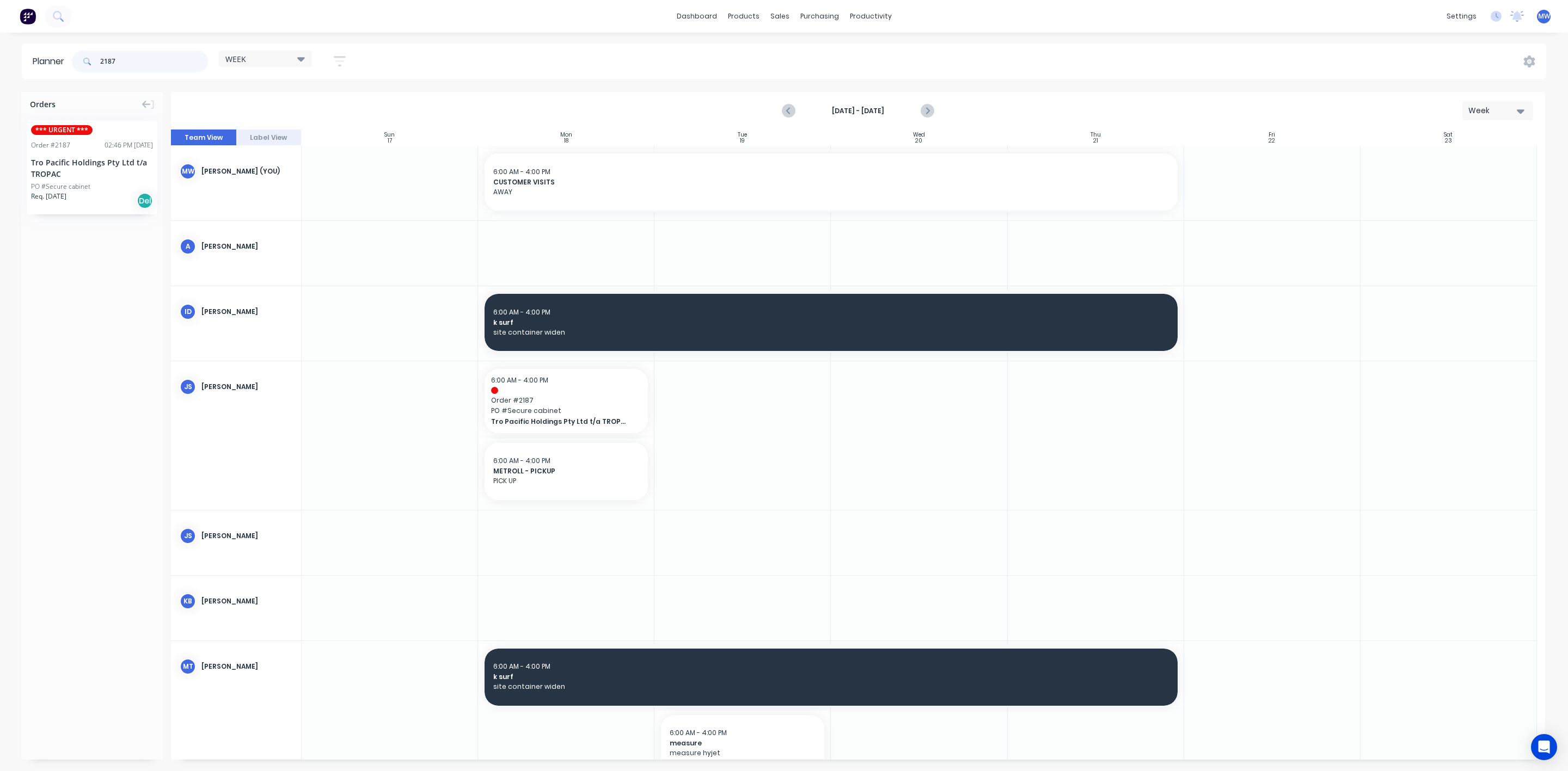
drag, startPoint x: 144, startPoint y: 62, endPoint x: 23, endPoint y: 53, distance: 121.3
click at [23, 53] on header "Planner 2187 WEEK Save new view None edit WEEK (Default) edit Rex edit SCSM - M…" at bounding box center [784, 61] width 1525 height 35
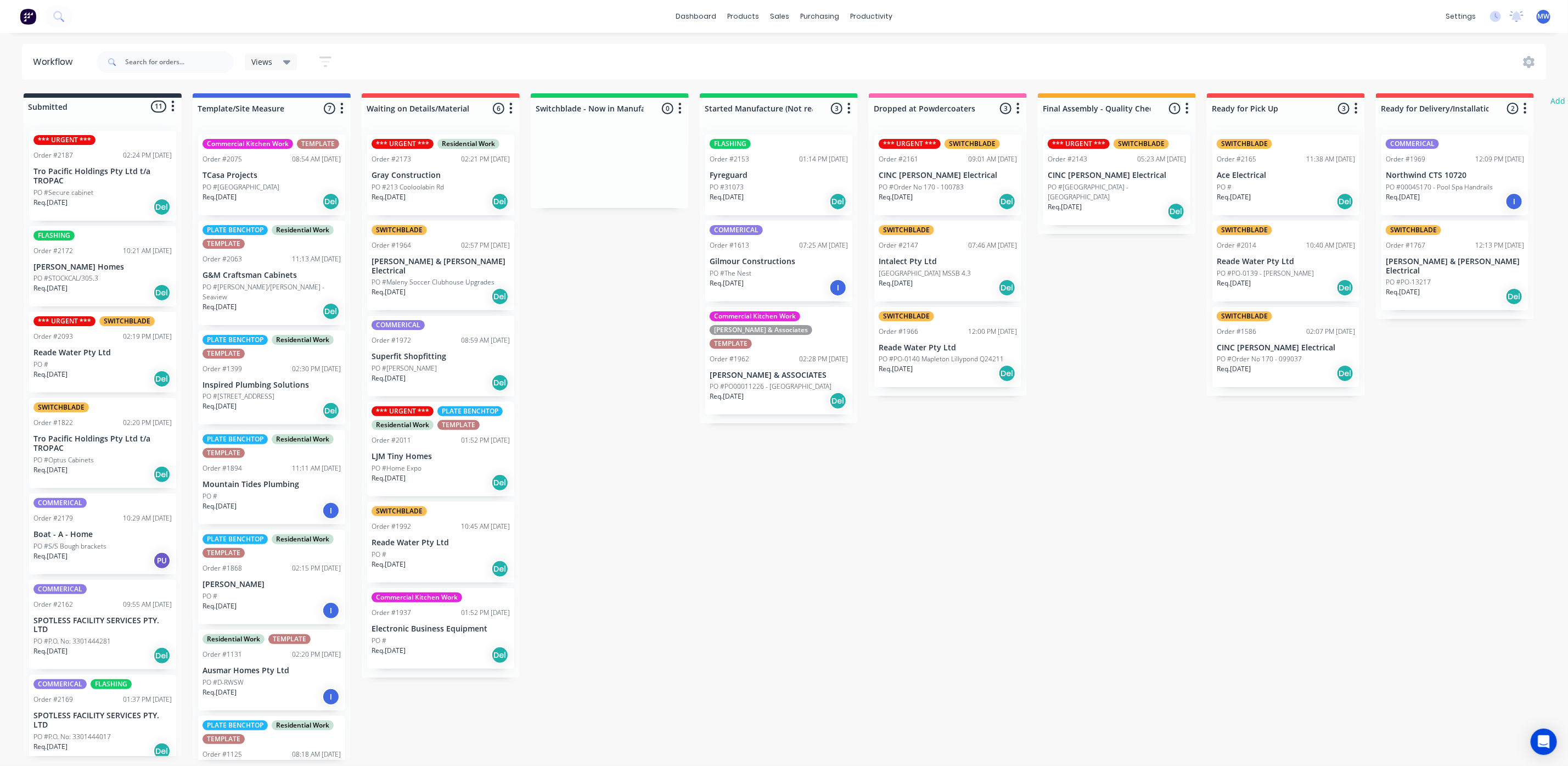
click at [125, 209] on div "Req. [DATE] Del" at bounding box center [103, 207] width 138 height 19
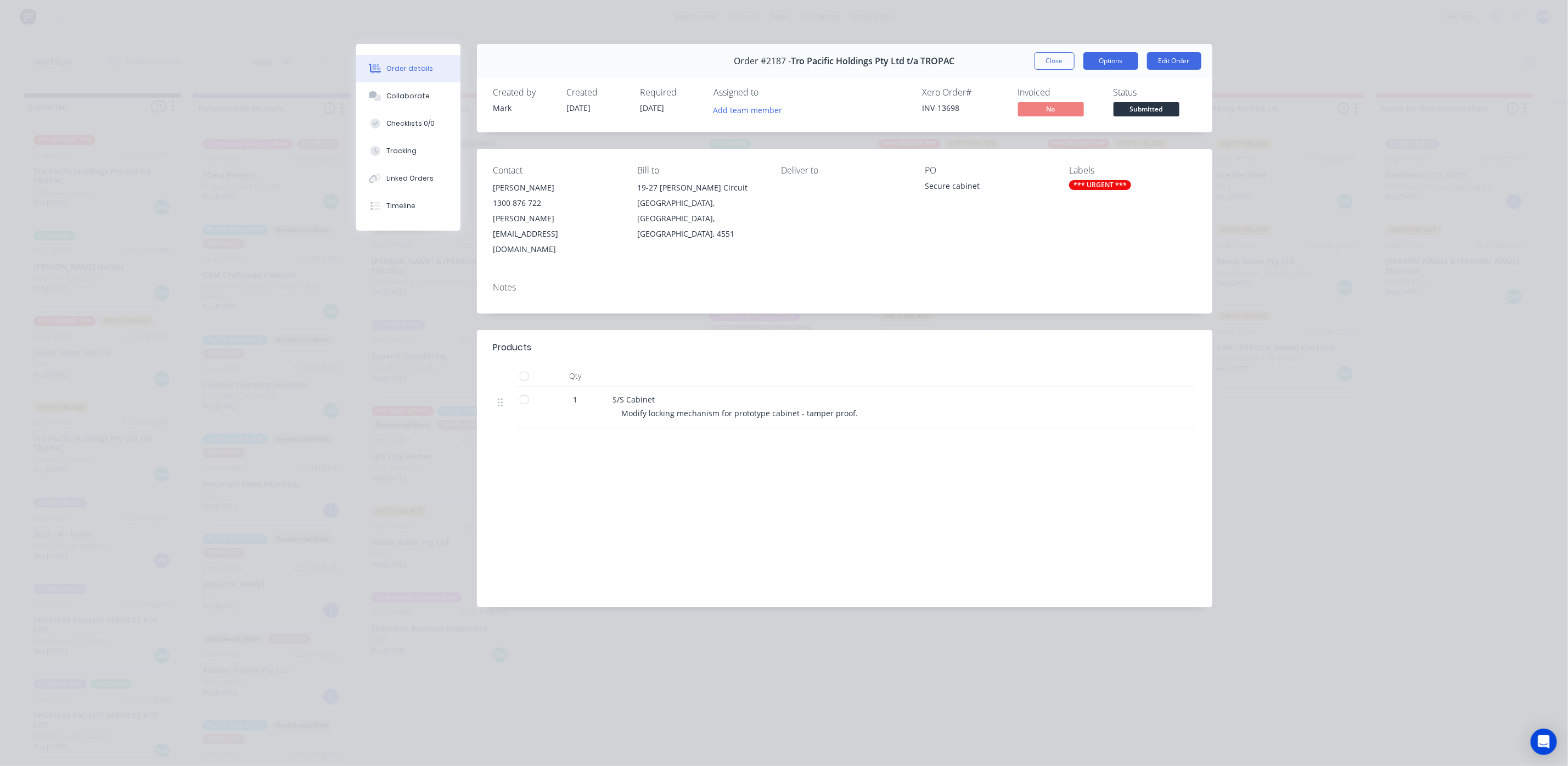
click at [1103, 69] on button "Options" at bounding box center [1111, 61] width 55 height 17
click at [1181, 53] on button "Edit Order" at bounding box center [1174, 61] width 54 height 17
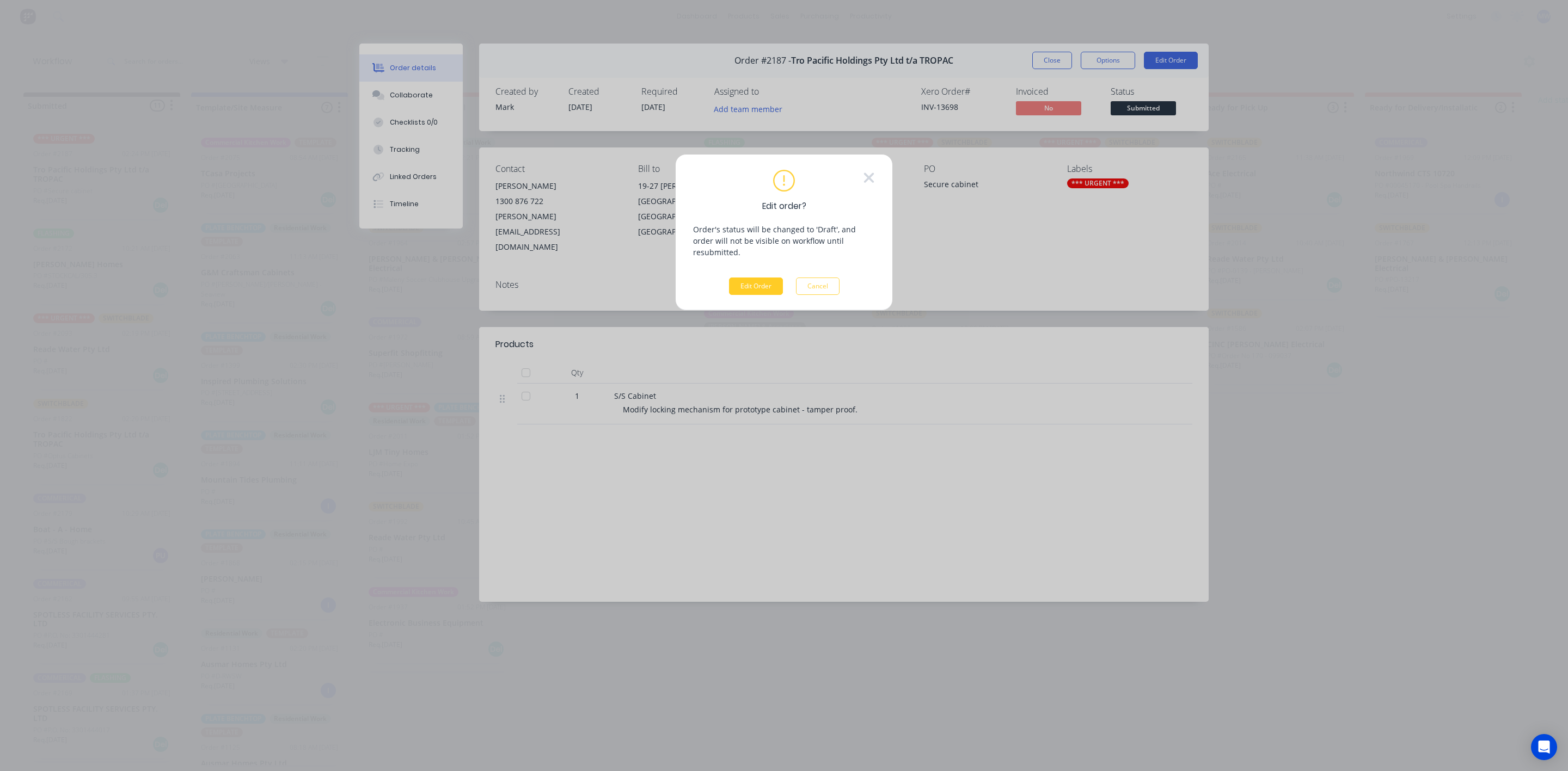
click at [765, 278] on button "Edit Order" at bounding box center [755, 286] width 54 height 17
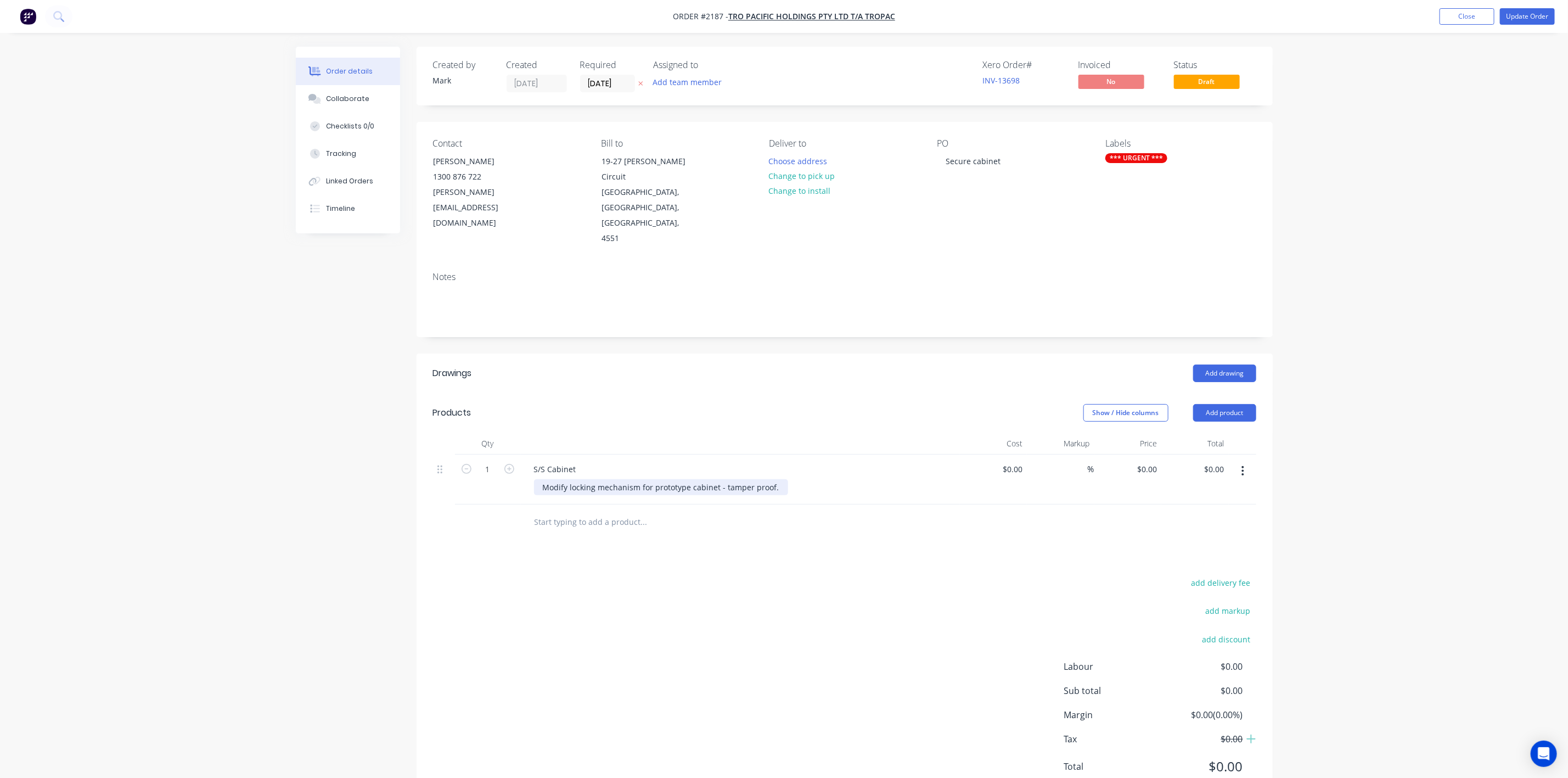
click at [770, 480] on div "Modify locking mechanism for prototype cabinet - tamper proof." at bounding box center [661, 488] width 254 height 16
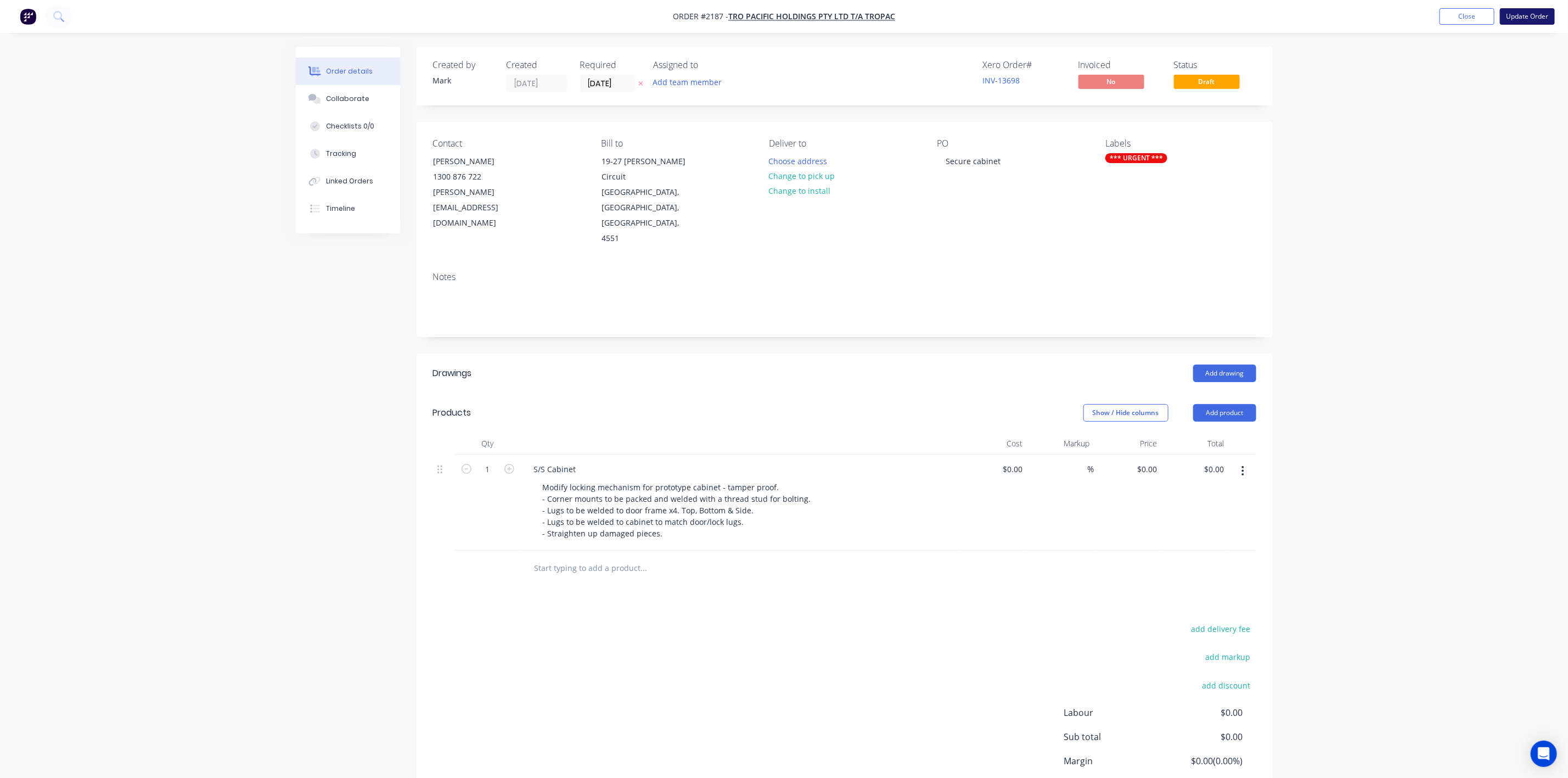
click at [1519, 15] on button "Update Order" at bounding box center [1528, 16] width 55 height 17
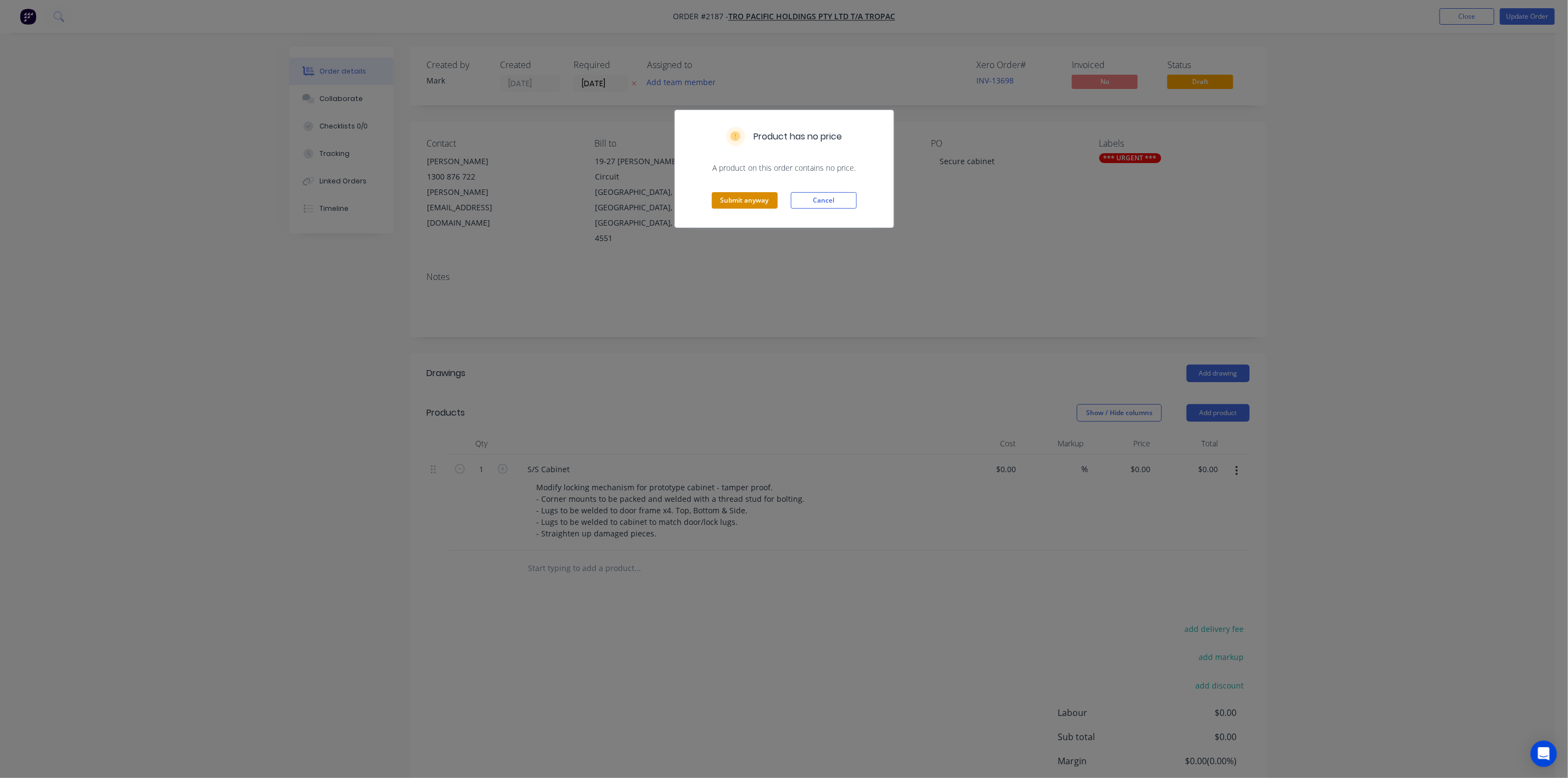
click at [753, 199] on button "Submit anyway" at bounding box center [745, 201] width 66 height 17
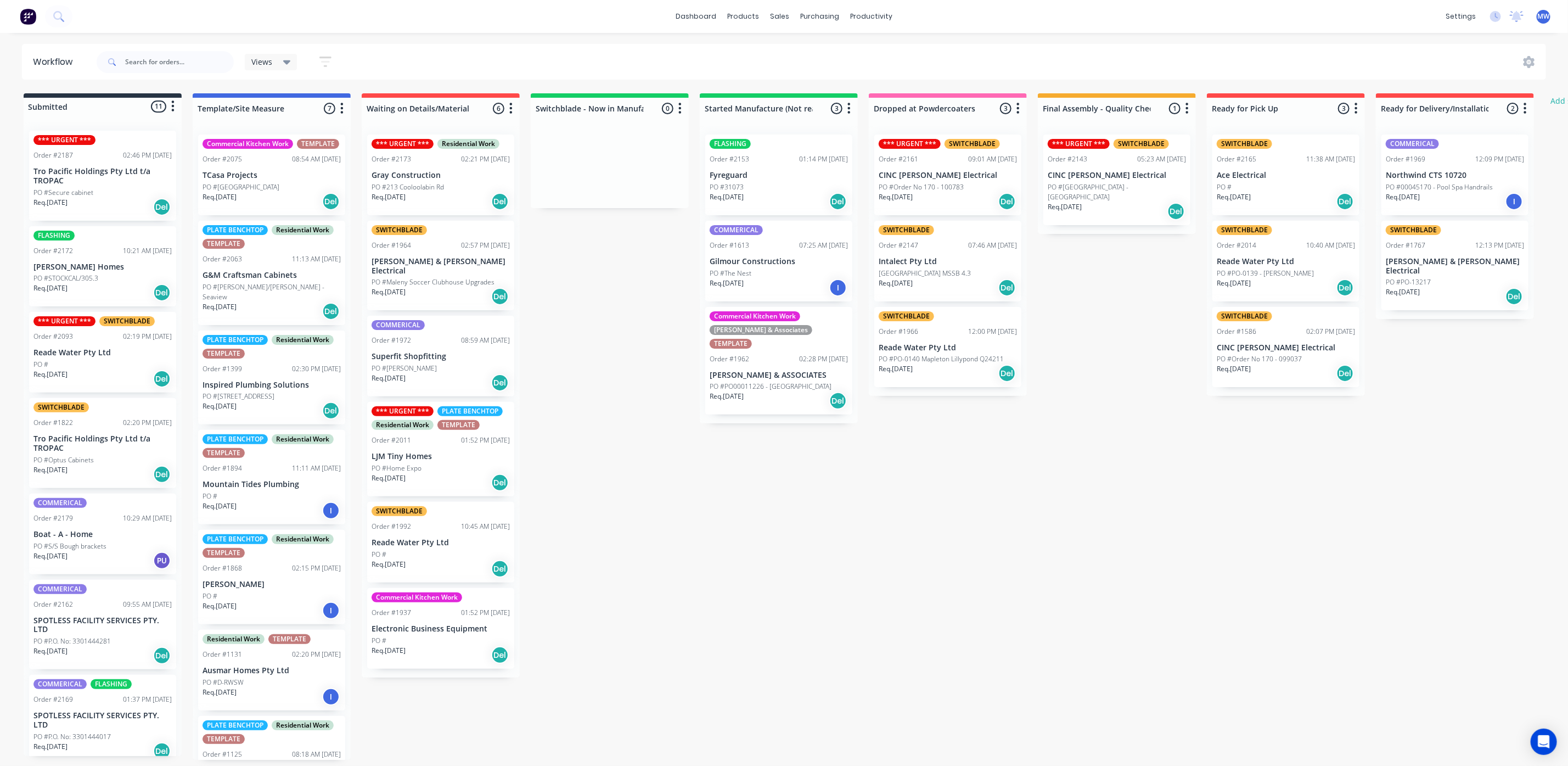
click at [80, 191] on p "PO #Secure cabinet" at bounding box center [63, 193] width 60 height 10
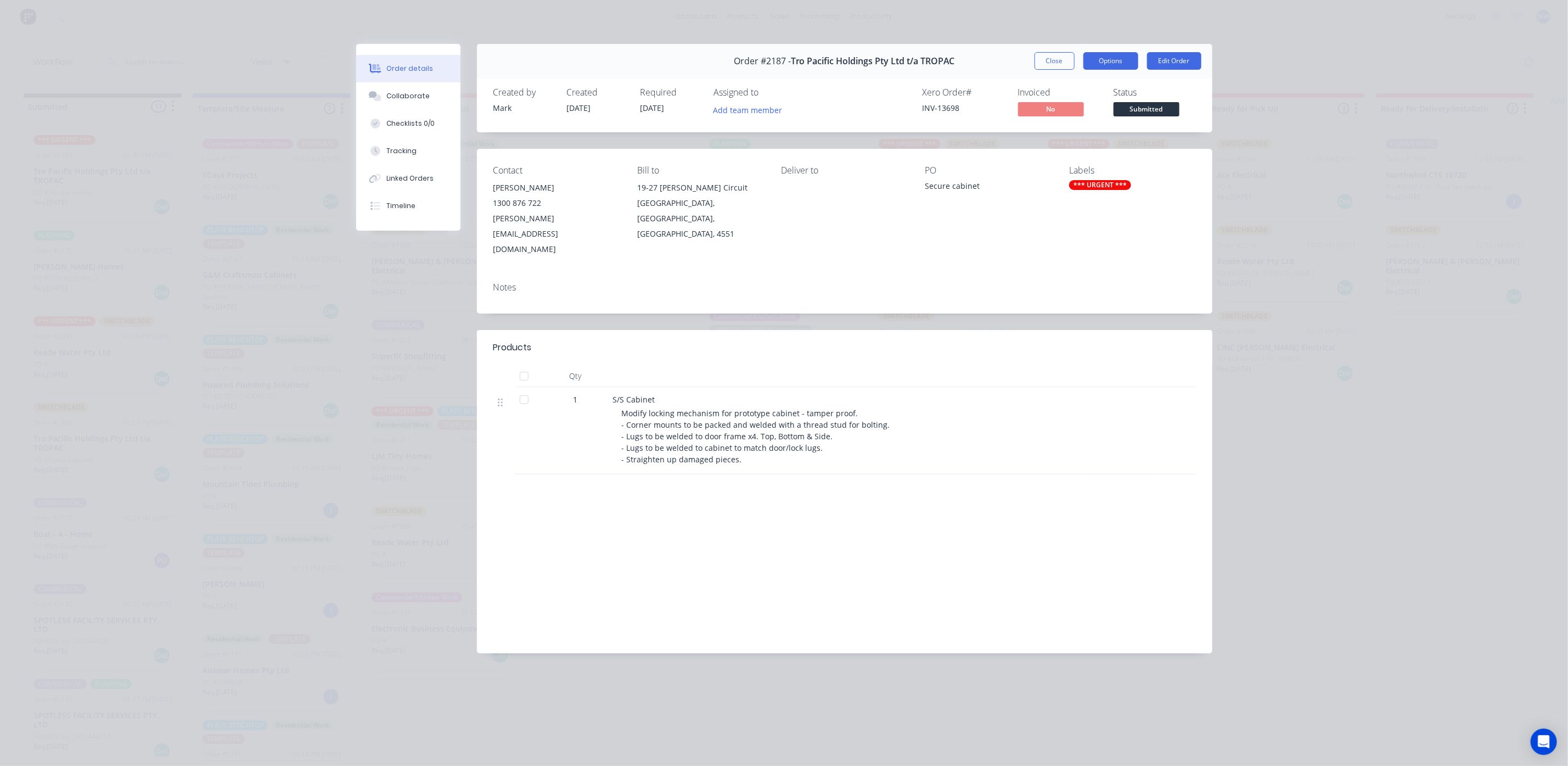
click at [1132, 59] on button "Options" at bounding box center [1111, 61] width 55 height 17
click at [1063, 112] on div "Work Order" at bounding box center [1081, 111] width 95 height 16
click at [1047, 133] on div "Standard" at bounding box center [1081, 133] width 95 height 16
